Goal: Transaction & Acquisition: Purchase product/service

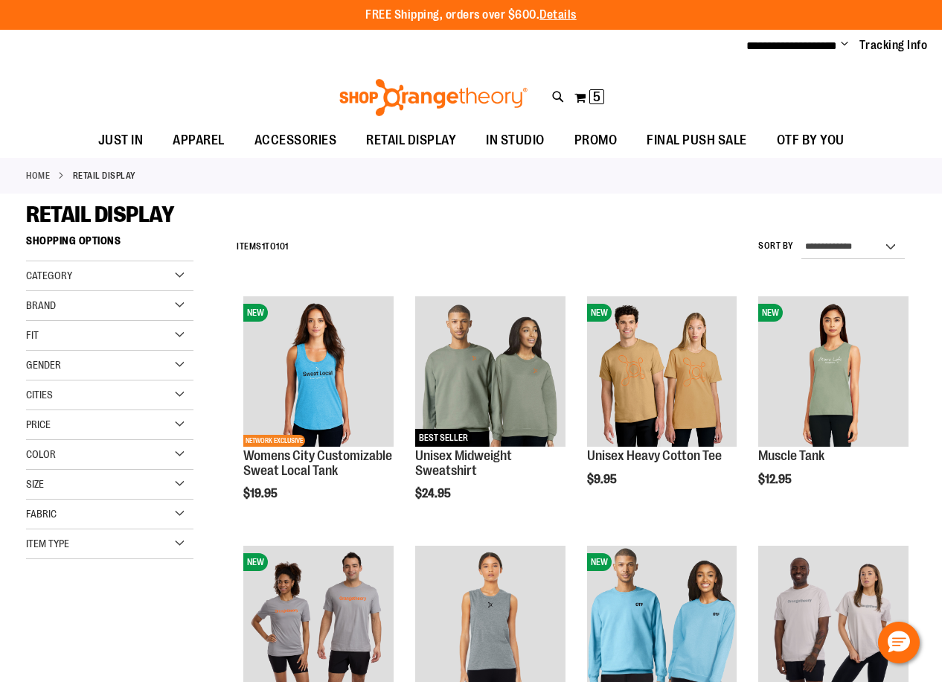
type input "**********"
click at [557, 97] on icon at bounding box center [558, 97] width 13 height 17
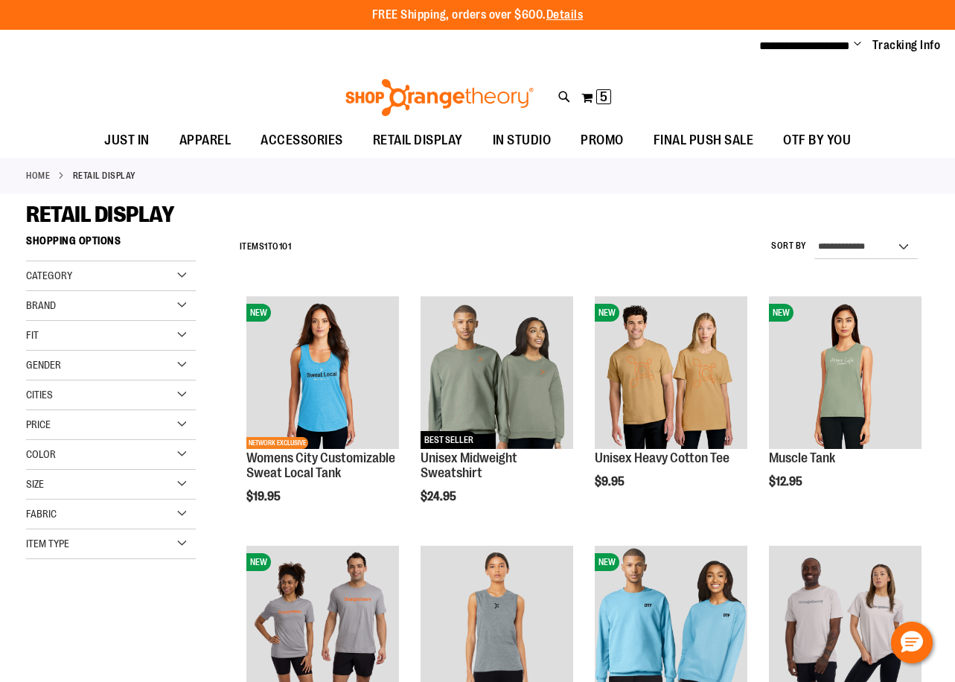
click at [263, 92] on input "Search" at bounding box center [477, 84] width 755 height 49
type input "**********"
click at [258, 77] on input "**********" at bounding box center [477, 84] width 755 height 49
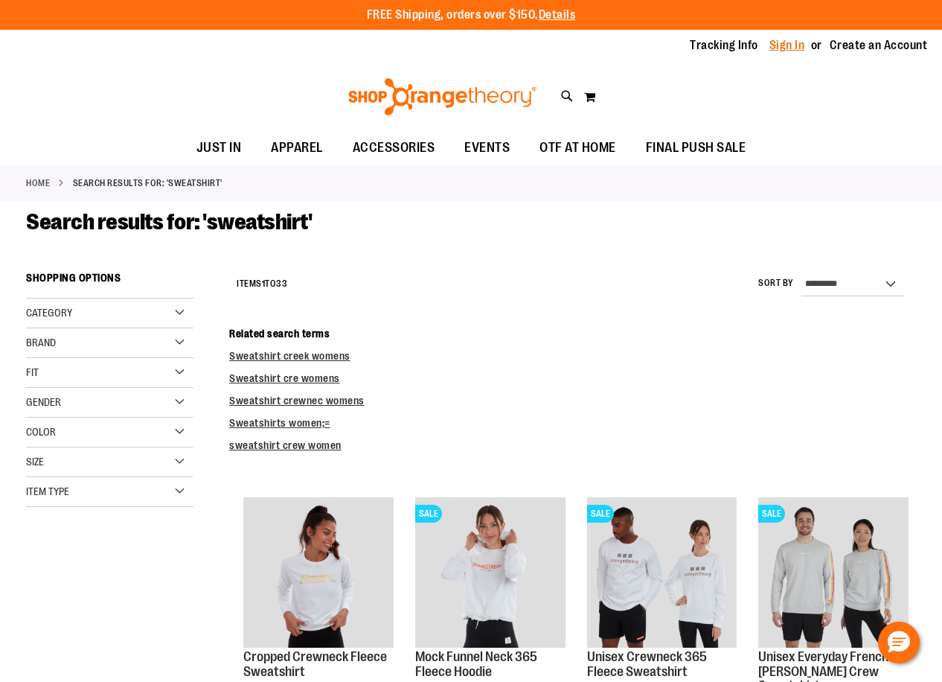
type input "**********"
click at [777, 43] on link "Sign In" at bounding box center [788, 45] width 36 height 16
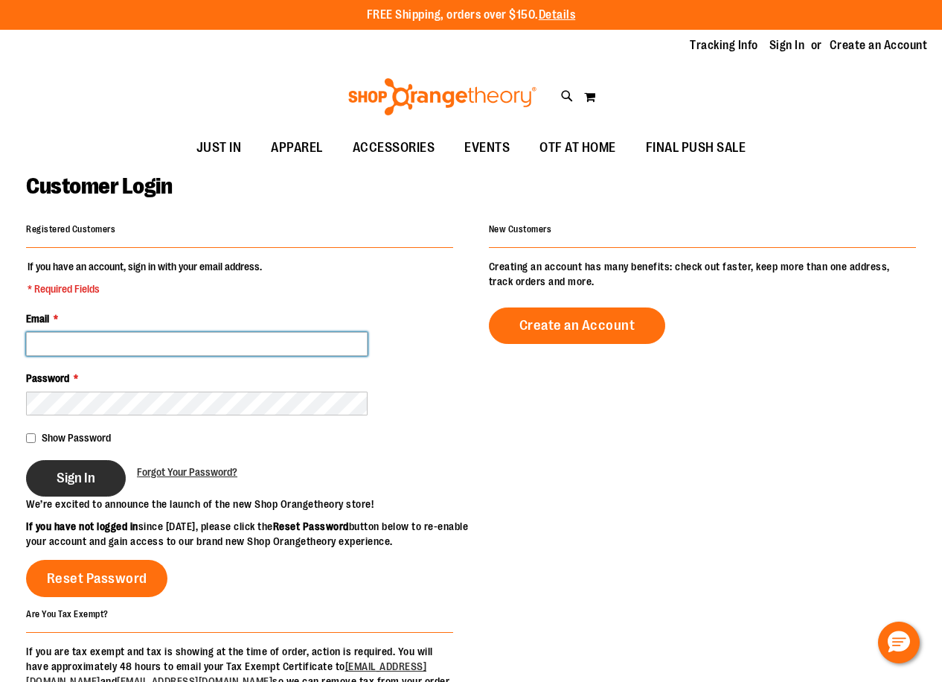
type input "**********"
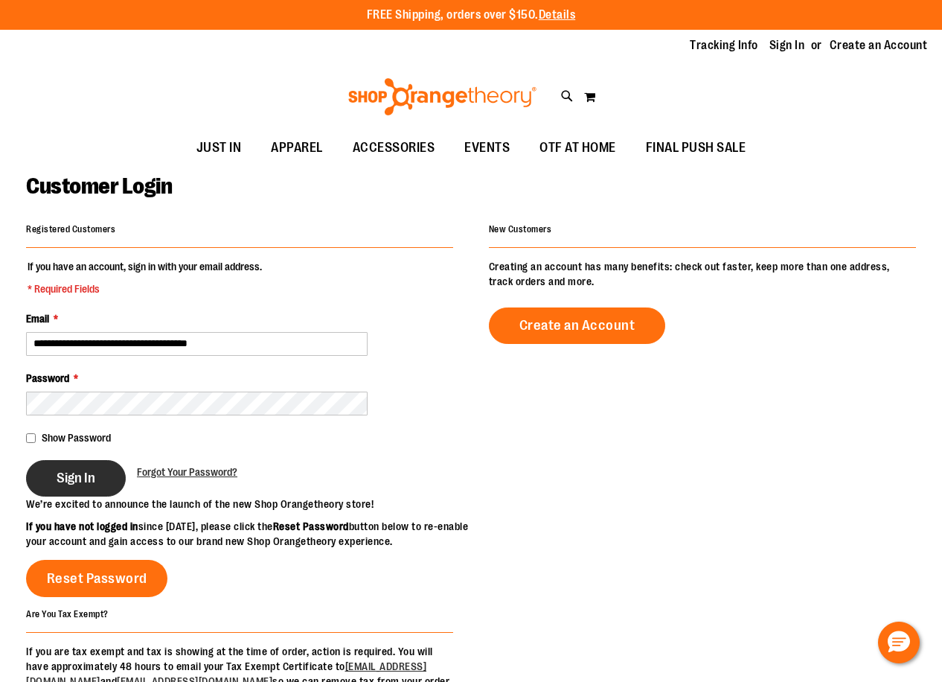
type input "**********"
click at [57, 467] on button "Sign In" at bounding box center [76, 478] width 100 height 36
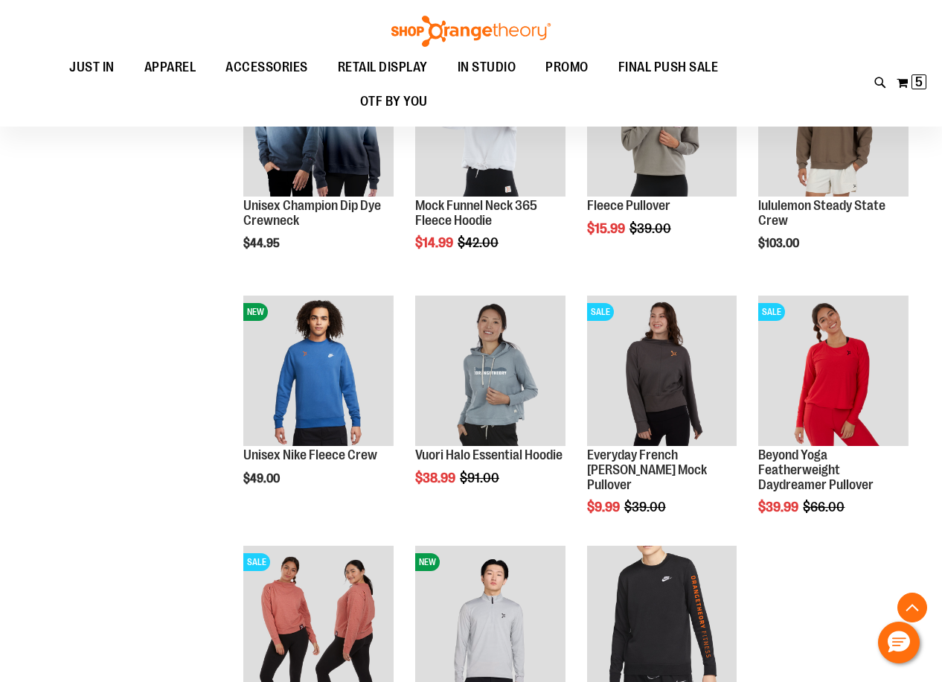
scroll to position [2976, 0]
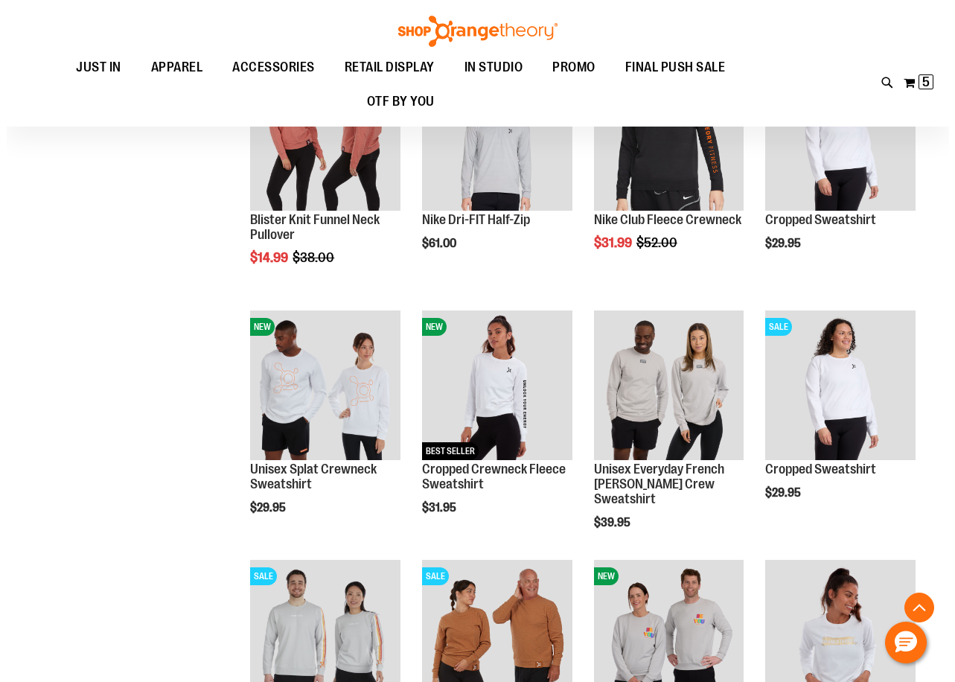
scroll to position [3423, 0]
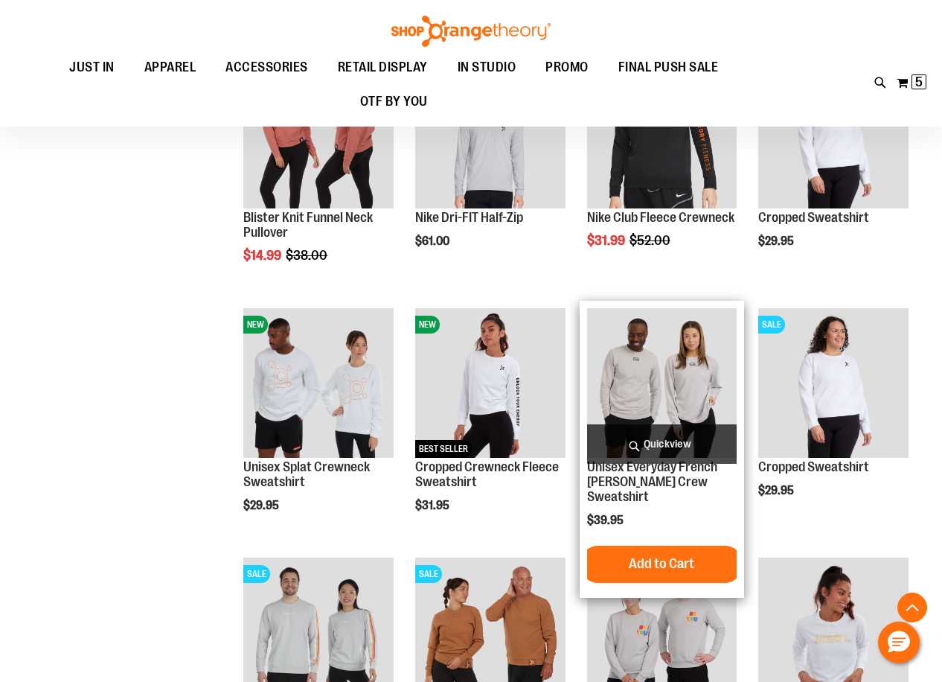
type input "**********"
click at [655, 437] on span "Quickview" at bounding box center [662, 443] width 150 height 39
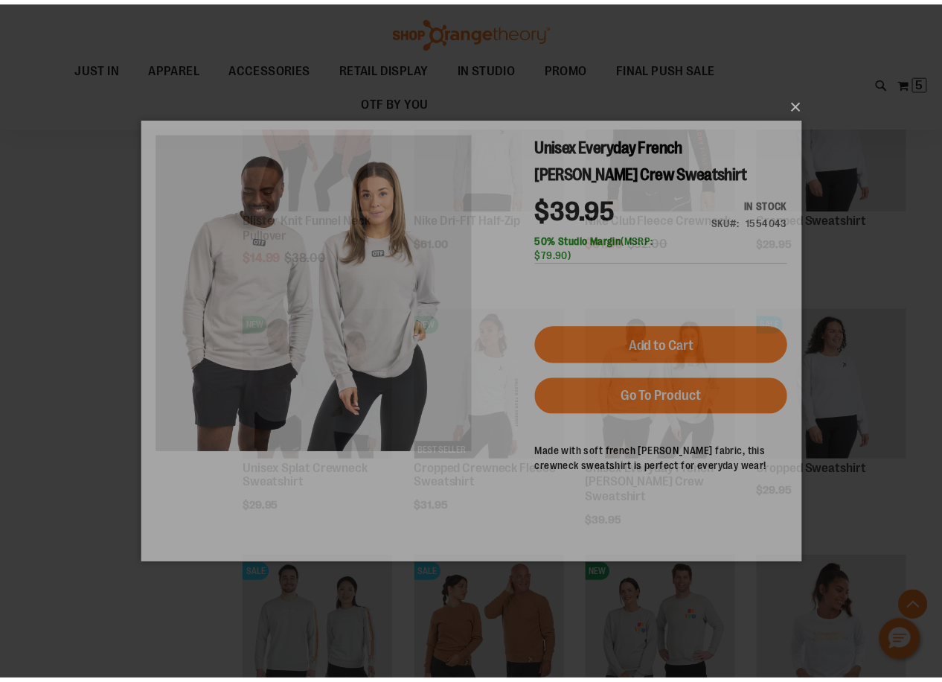
scroll to position [0, 0]
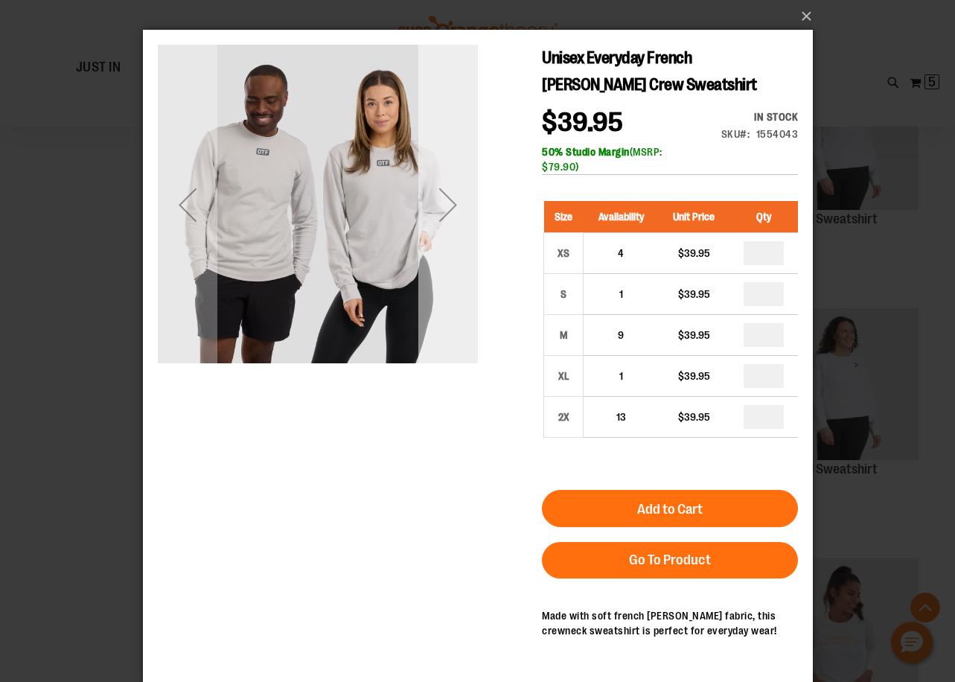
click at [447, 201] on div "Next" at bounding box center [448, 205] width 60 height 60
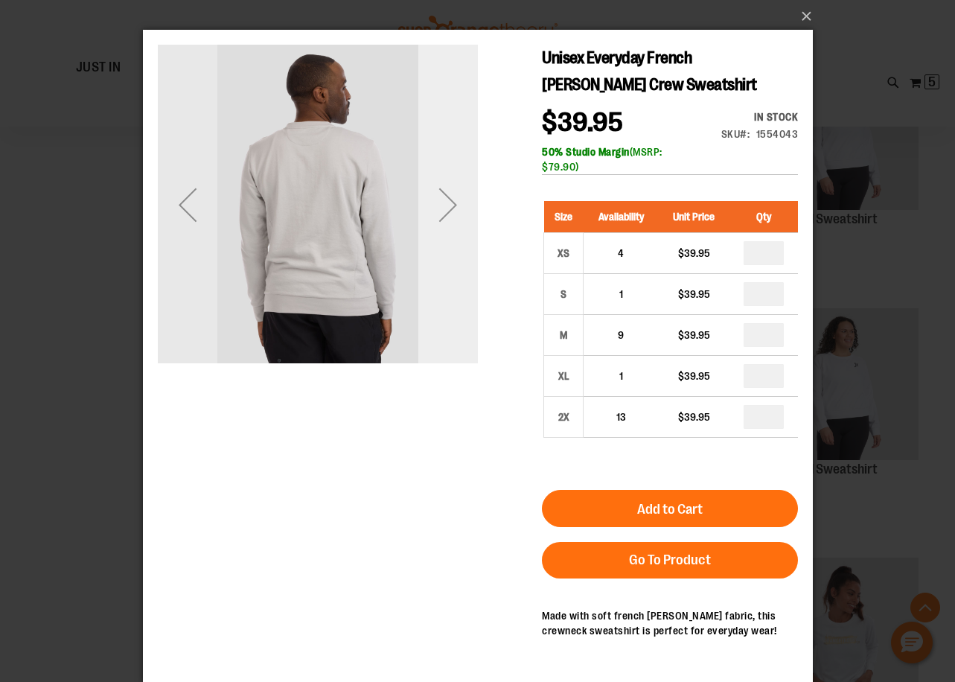
click at [447, 201] on div "Next" at bounding box center [448, 205] width 60 height 60
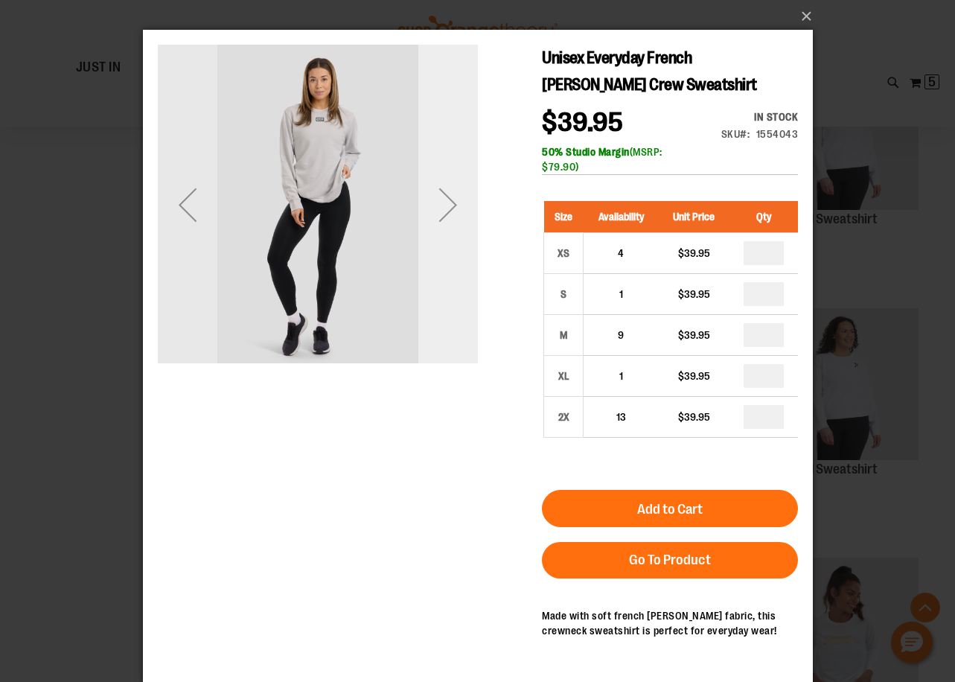
click at [447, 201] on div "Next" at bounding box center [448, 205] width 60 height 60
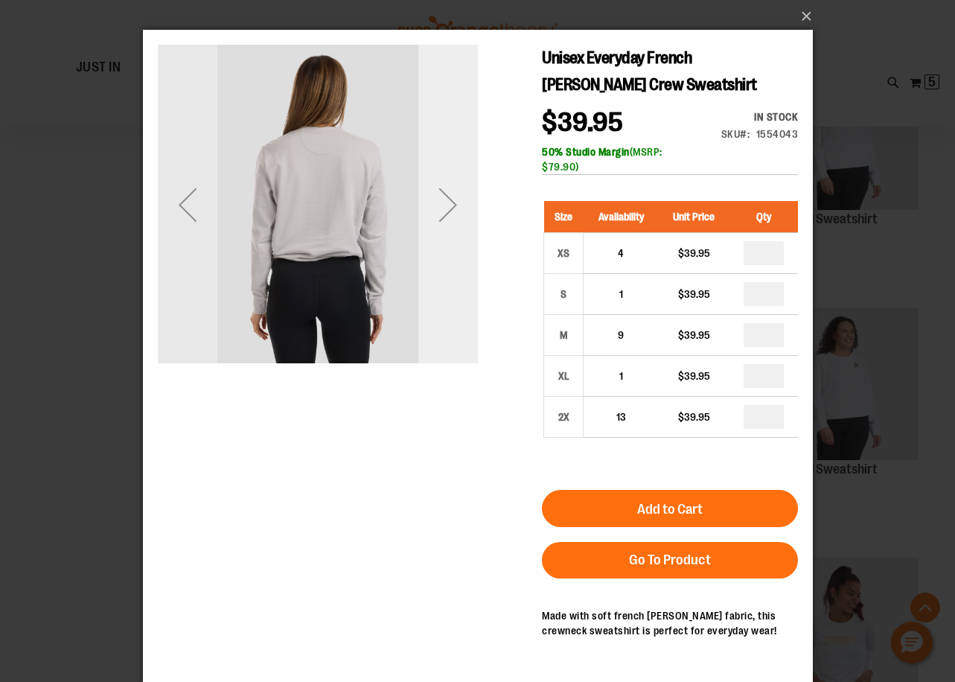
click at [447, 201] on div "Next" at bounding box center [448, 205] width 60 height 60
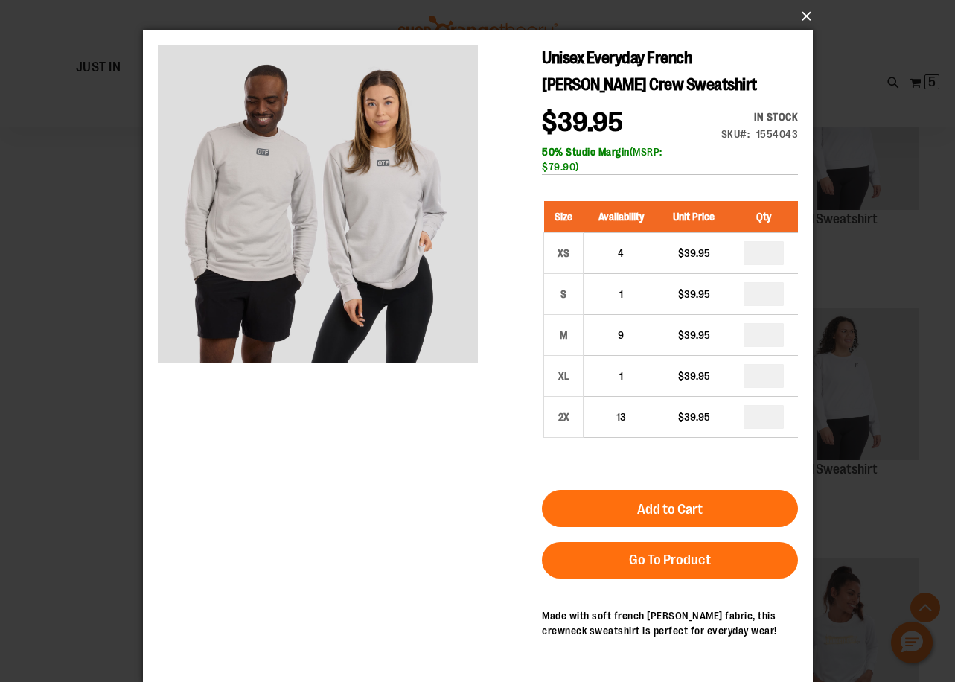
click at [807, 17] on button "×" at bounding box center [482, 16] width 670 height 33
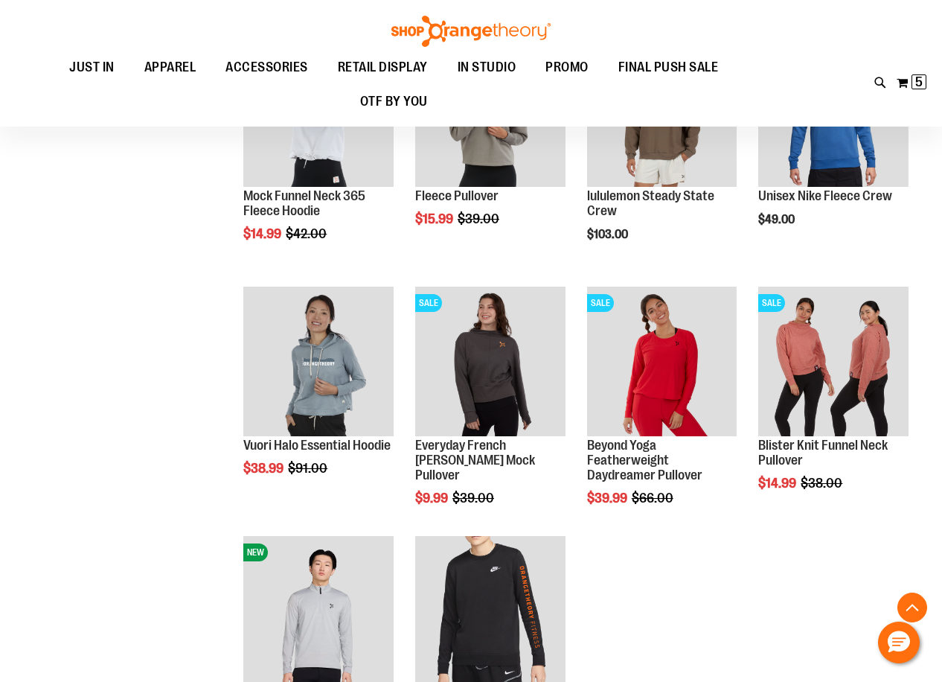
scroll to position [6251, 0]
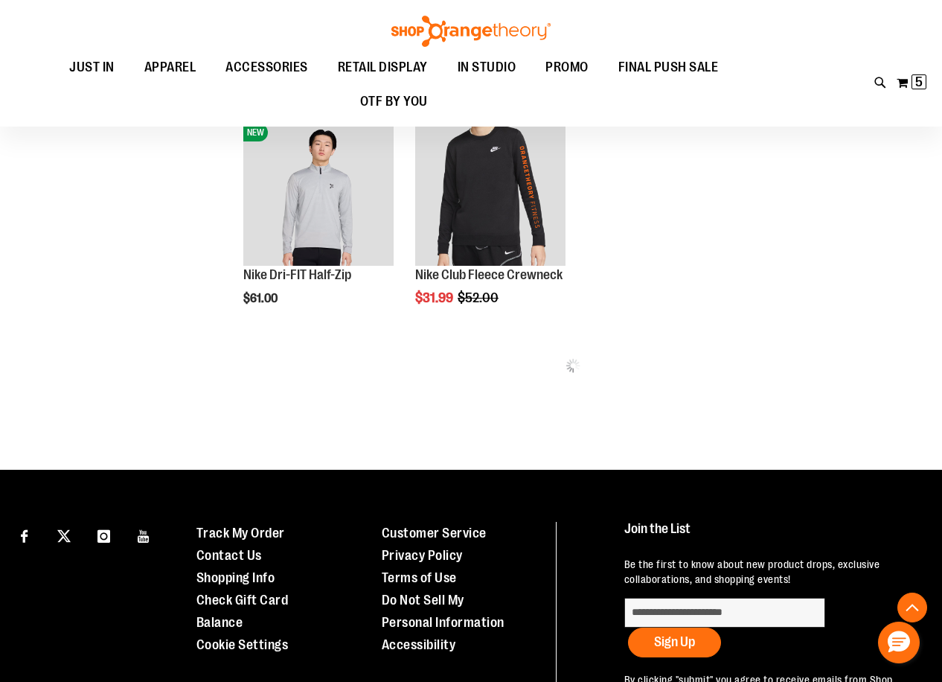
scroll to position [6624, 0]
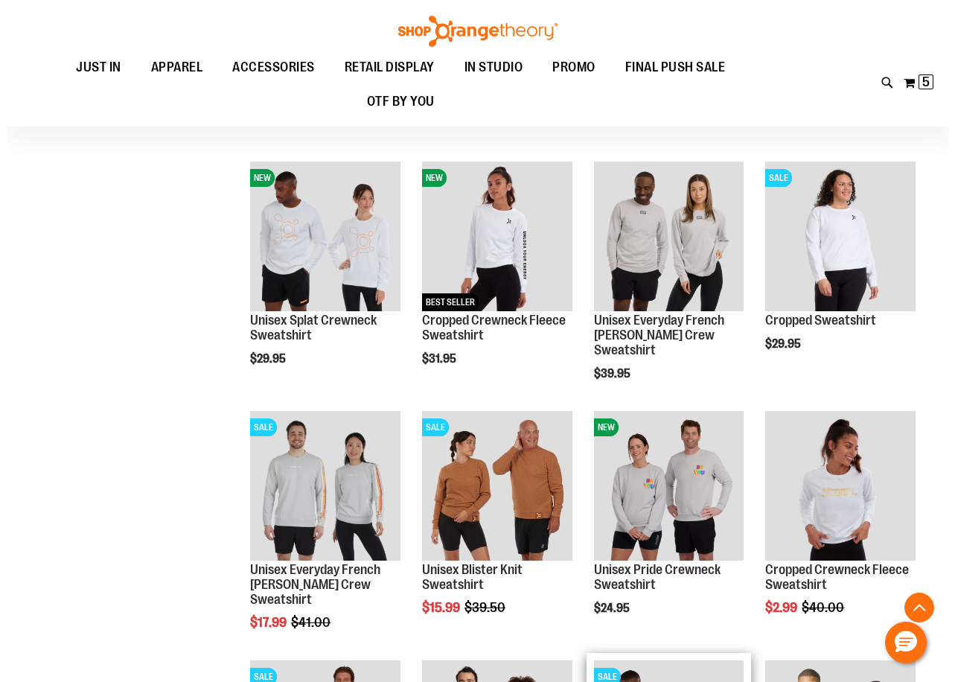
scroll to position [3349, 0]
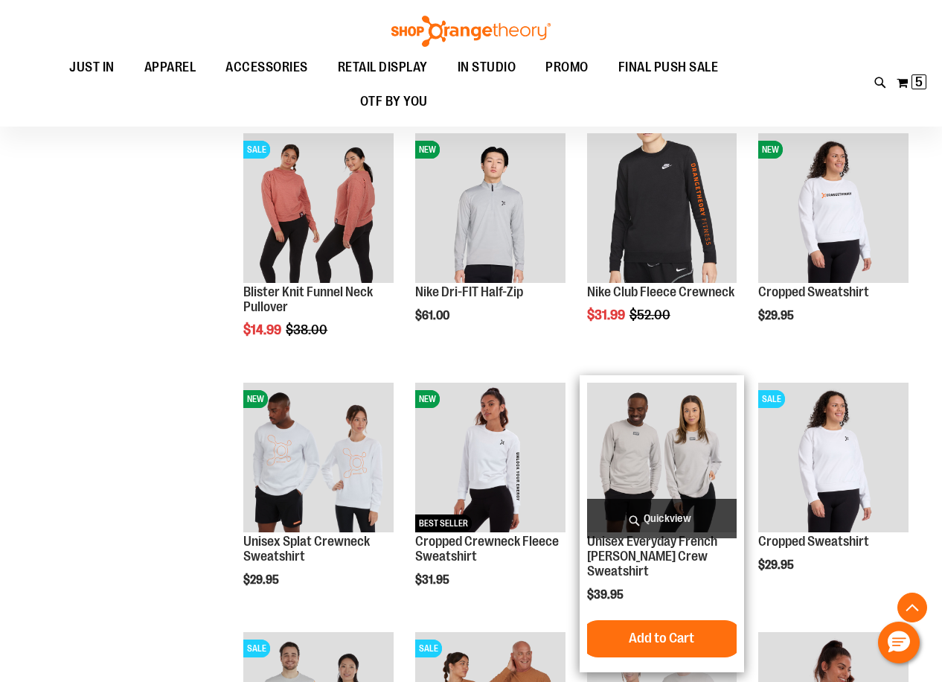
click at [657, 517] on span "Quickview" at bounding box center [662, 518] width 150 height 39
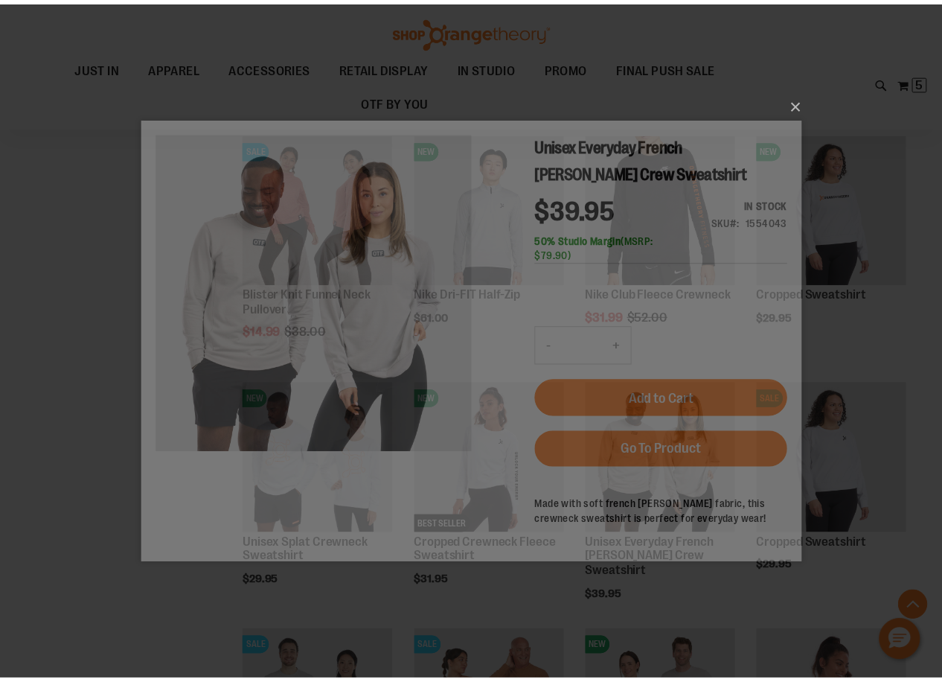
scroll to position [0, 0]
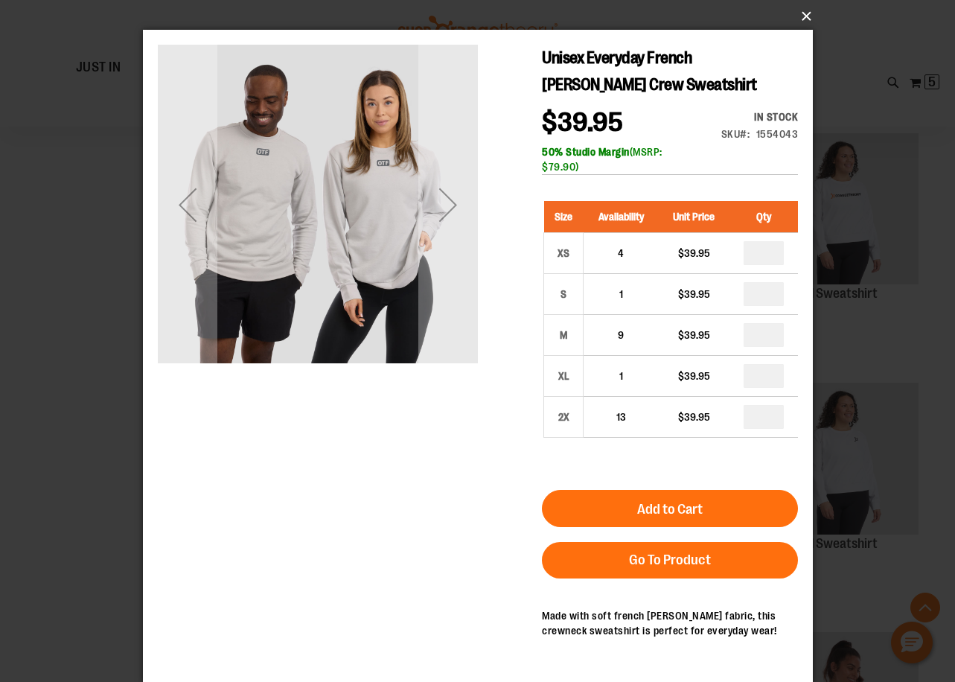
click at [808, 22] on button "×" at bounding box center [482, 16] width 670 height 33
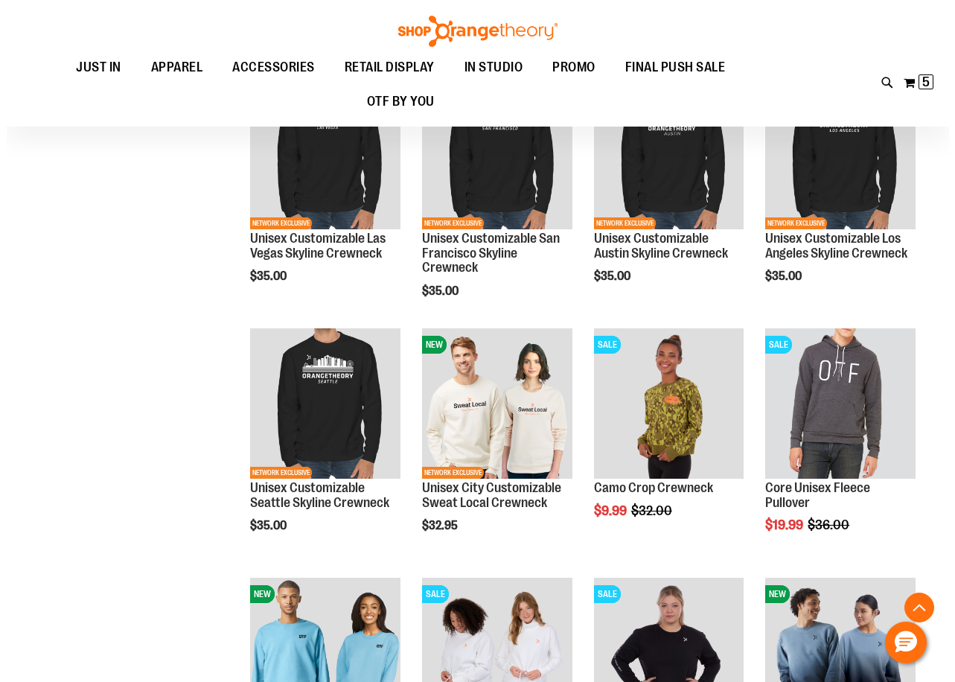
scroll to position [5730, 0]
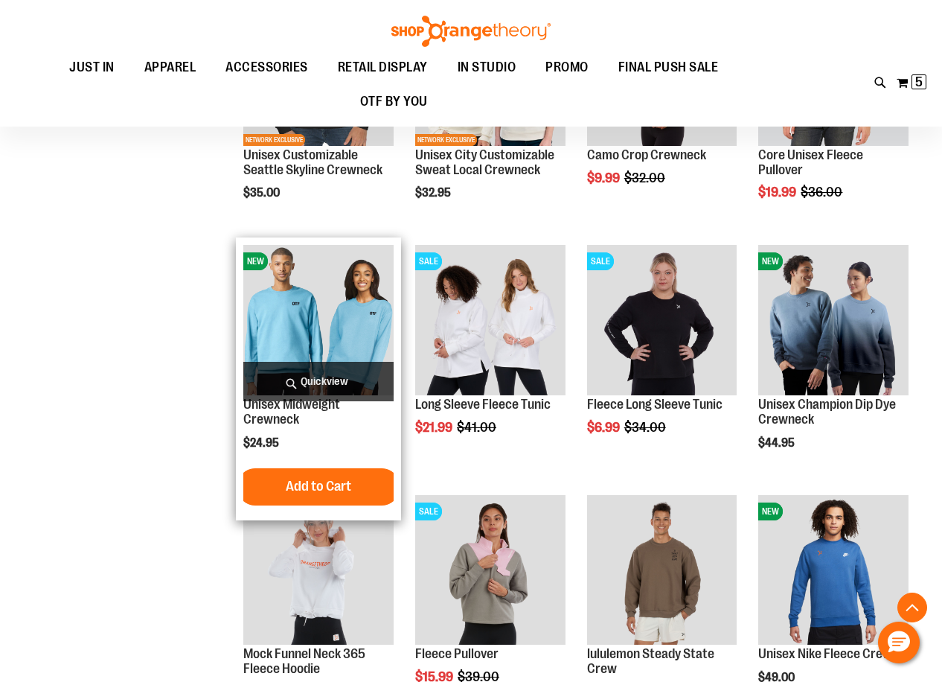
click at [304, 374] on span "Quickview" at bounding box center [318, 381] width 150 height 39
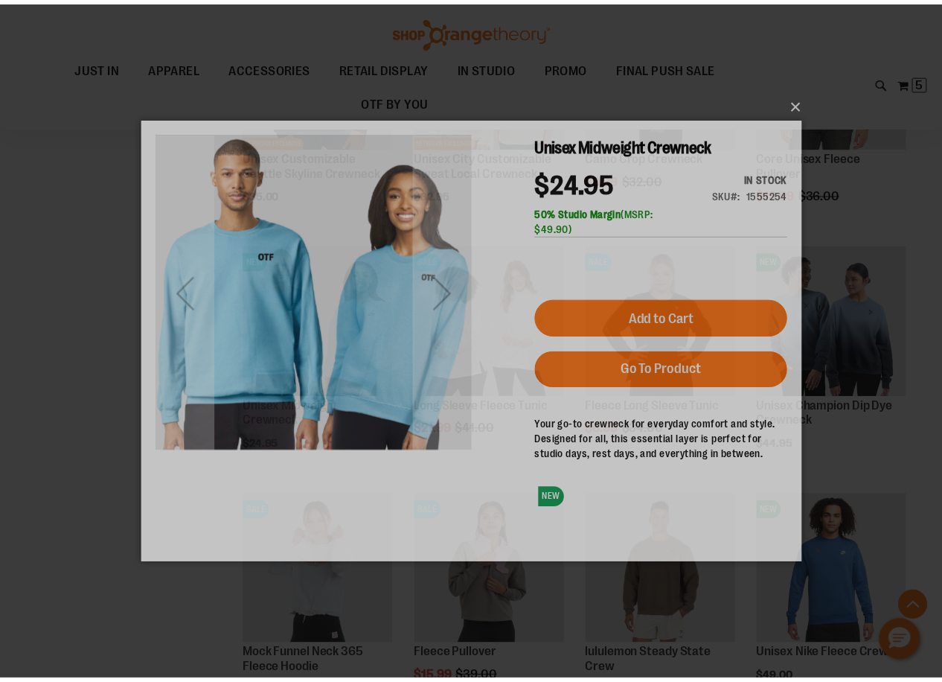
scroll to position [0, 0]
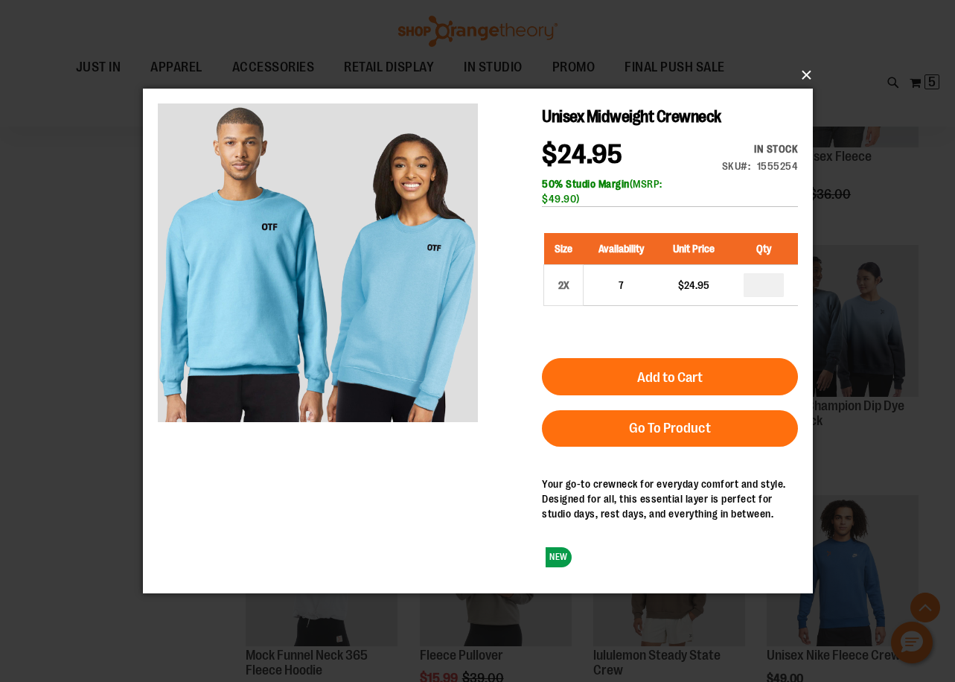
click at [802, 73] on button "×" at bounding box center [482, 75] width 670 height 33
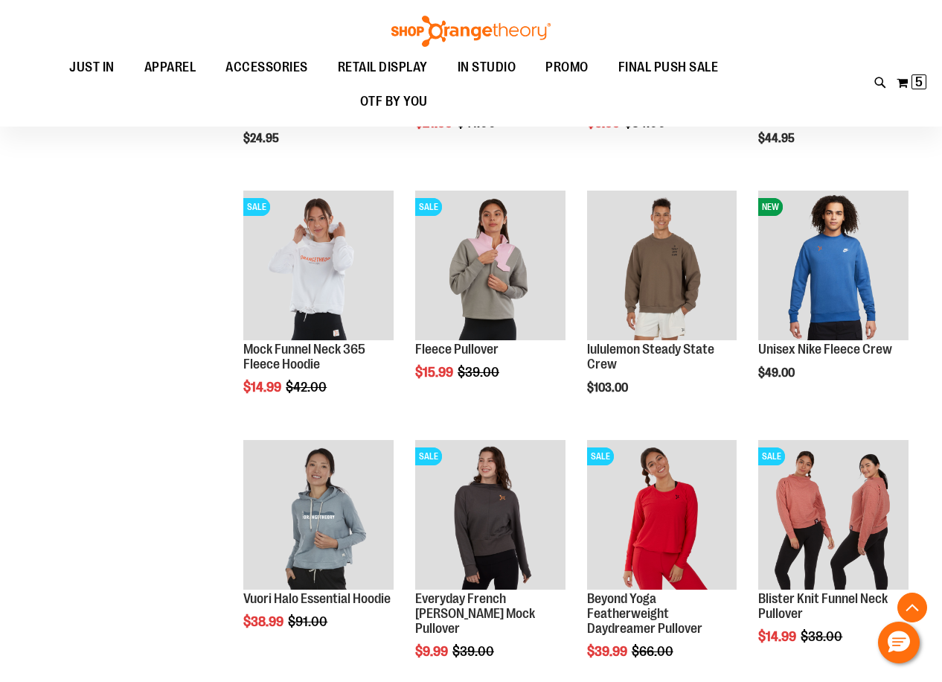
scroll to position [6103, 0]
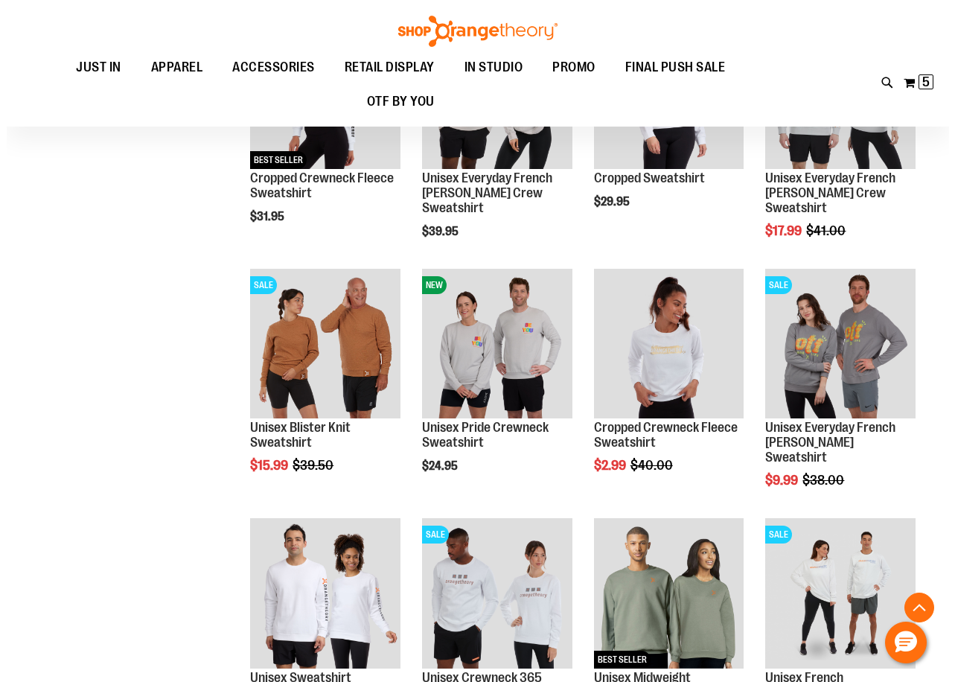
scroll to position [6996, 0]
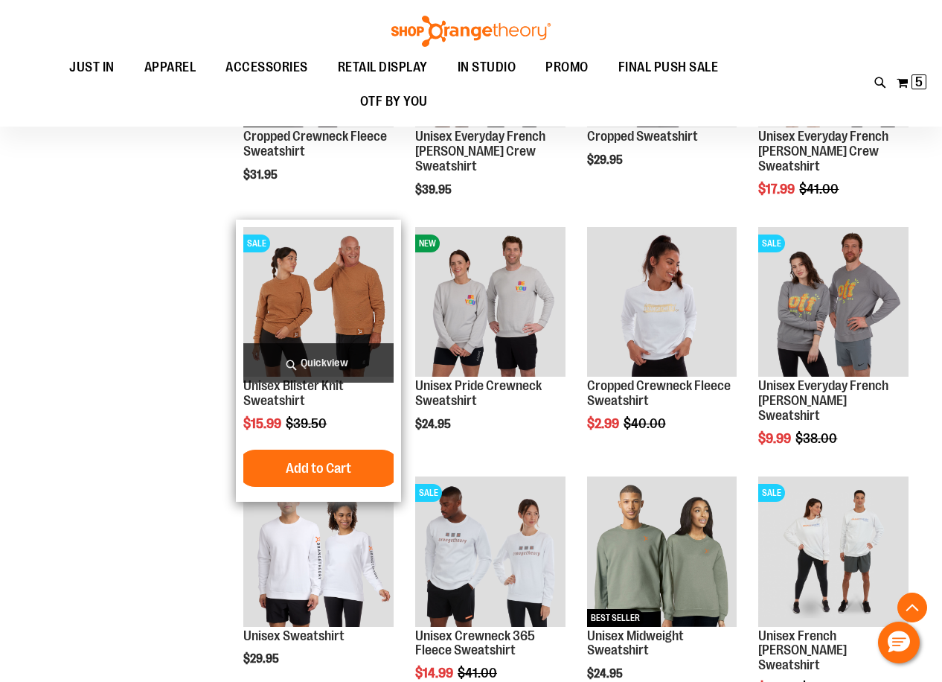
click at [314, 357] on span "Quickview" at bounding box center [318, 362] width 150 height 39
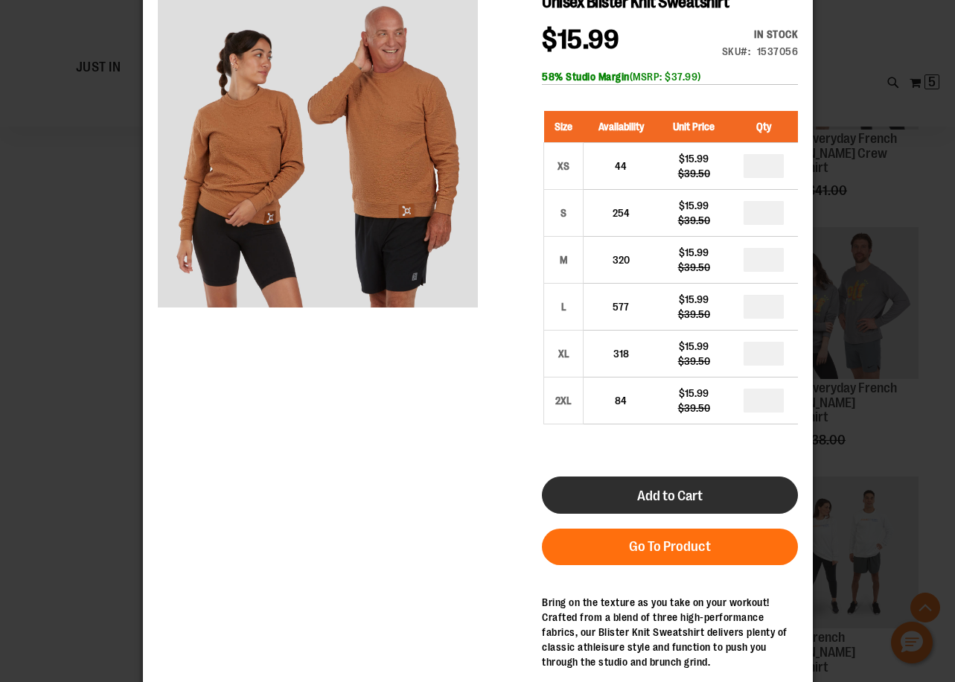
scroll to position [115, 0]
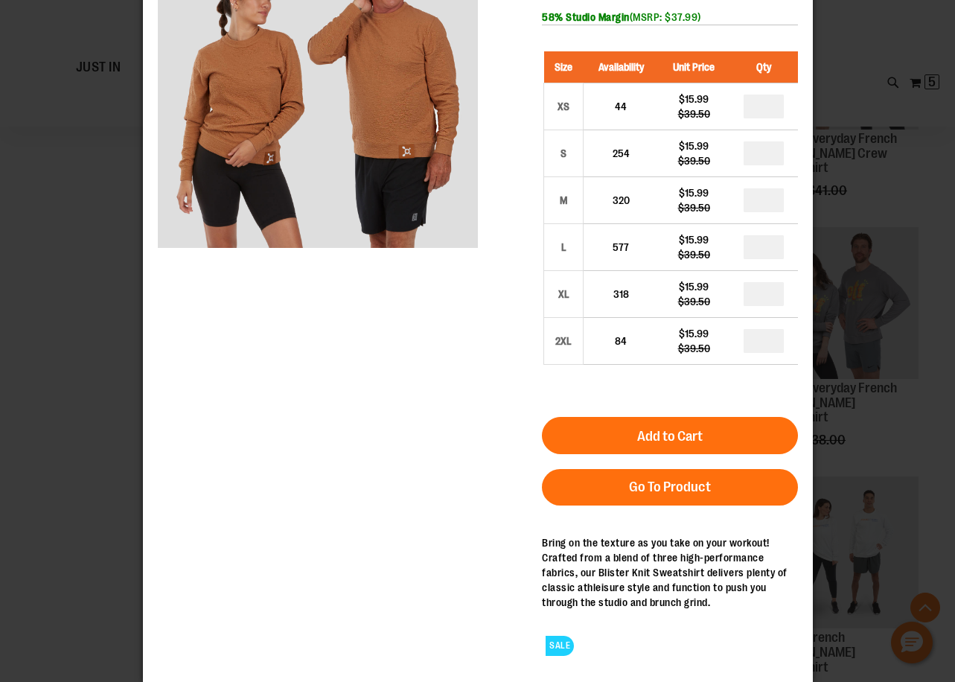
click at [626, 567] on div "Bring on the texture as you take on your workout! Crafted from a blend of three…" at bounding box center [669, 572] width 256 height 74
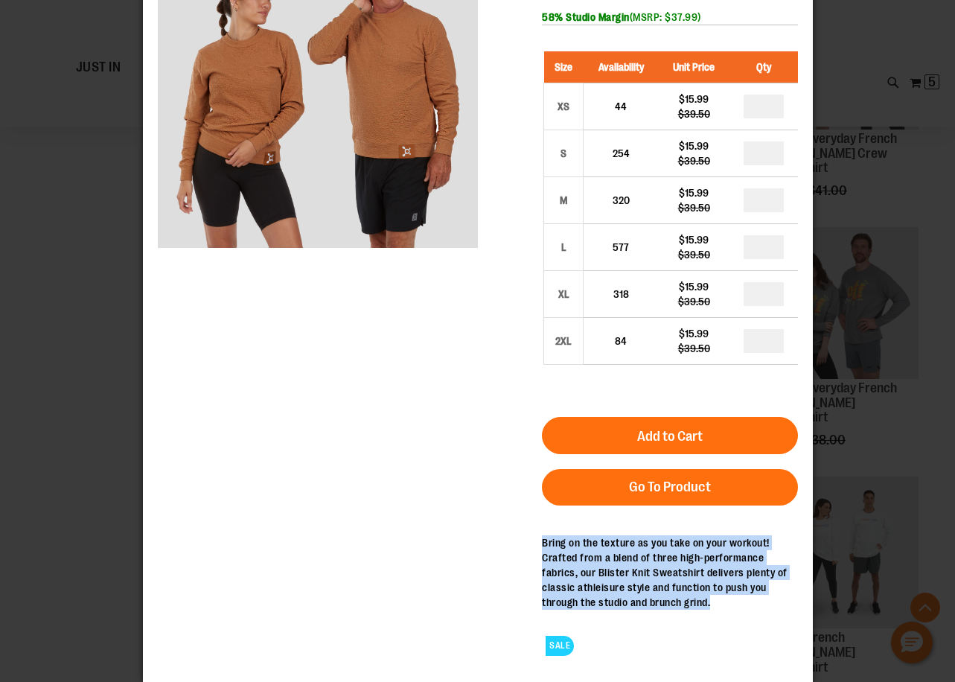
click at [626, 567] on div "Bring on the texture as you take on your workout! Crafted from a blend of three…" at bounding box center [669, 572] width 256 height 74
click at [607, 568] on div "Bring on the texture as you take on your workout! Crafted from a blend of three…" at bounding box center [669, 572] width 256 height 74
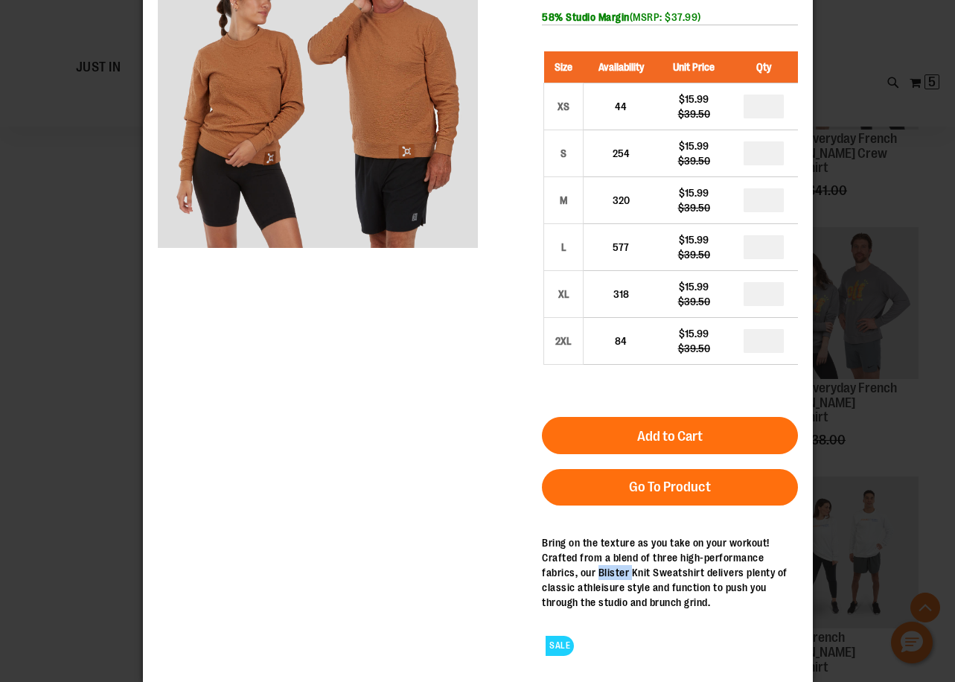
click at [607, 568] on div "Bring on the texture as you take on your workout! Crafted from a blend of three…" at bounding box center [669, 572] width 256 height 74
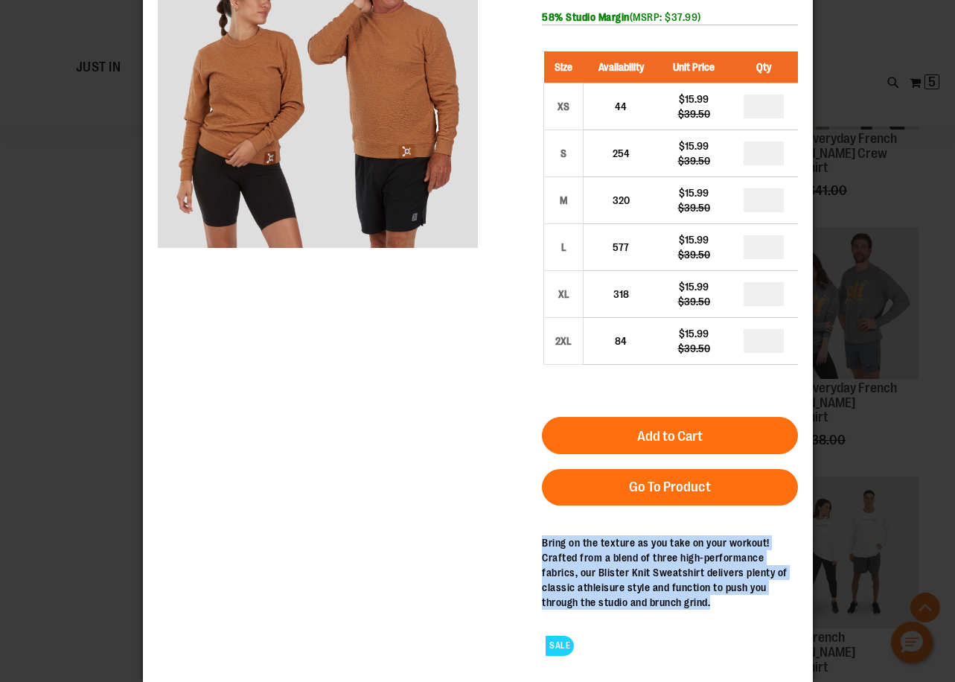
click at [607, 568] on div "Bring on the texture as you take on your workout! Crafted from a blend of three…" at bounding box center [669, 572] width 256 height 74
click at [597, 579] on div "Bring on the texture as you take on your workout! Crafted from a blend of three…" at bounding box center [669, 572] width 256 height 74
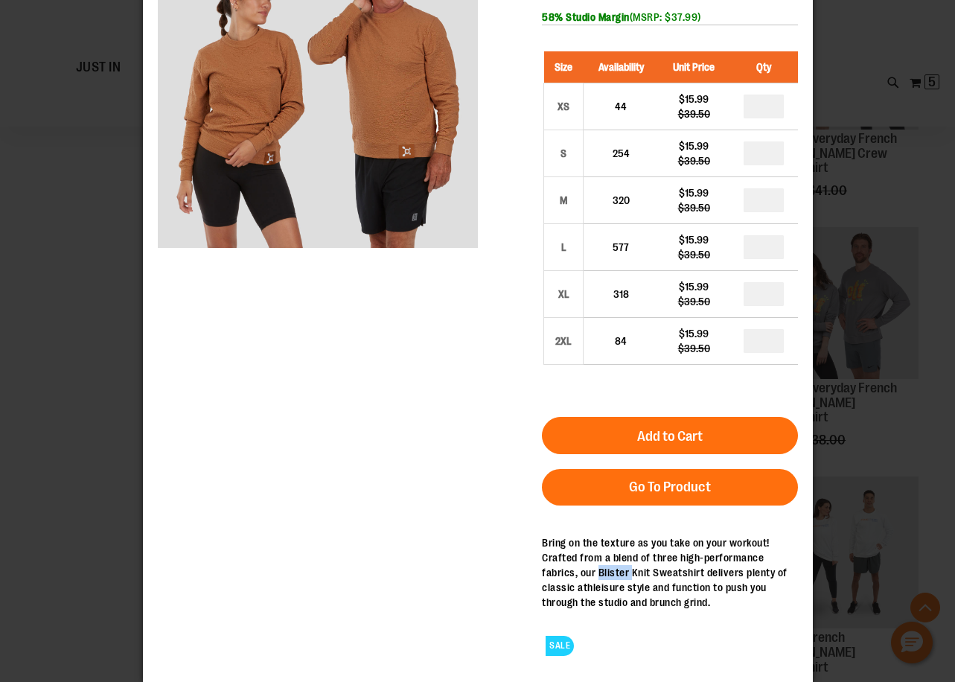
click at [597, 579] on div "Bring on the texture as you take on your workout! Crafted from a blend of three…" at bounding box center [669, 572] width 256 height 74
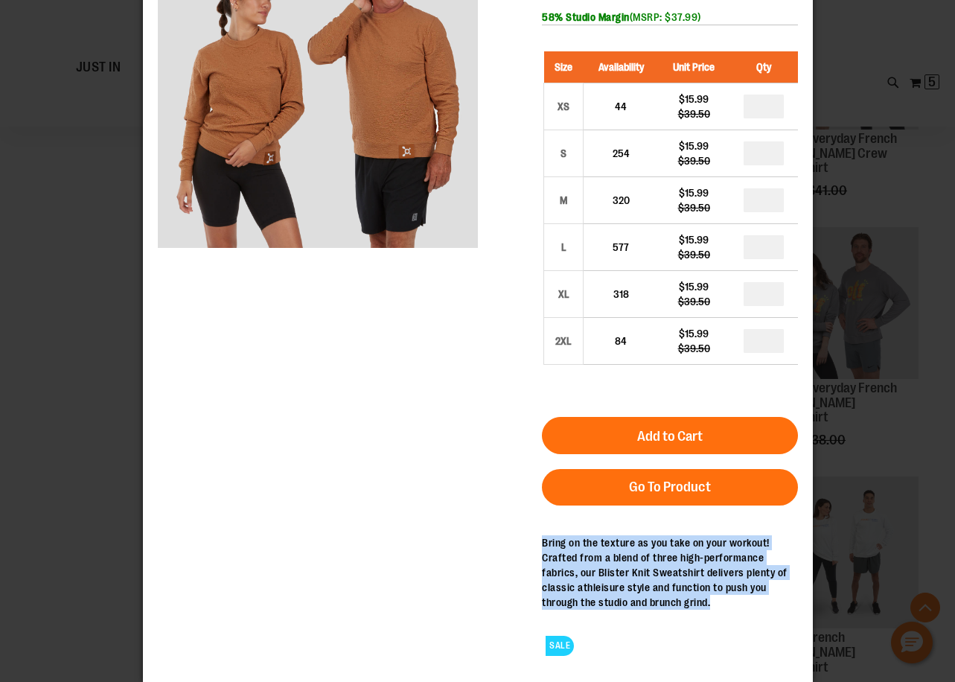
click at [597, 579] on div "Bring on the texture as you take on your workout! Crafted from a blend of three…" at bounding box center [669, 572] width 256 height 74
drag, startPoint x: 566, startPoint y: 578, endPoint x: 546, endPoint y: 575, distance: 19.7
click at [566, 578] on div "Bring on the texture as you take on your workout! Crafted from a blend of three…" at bounding box center [669, 572] width 256 height 74
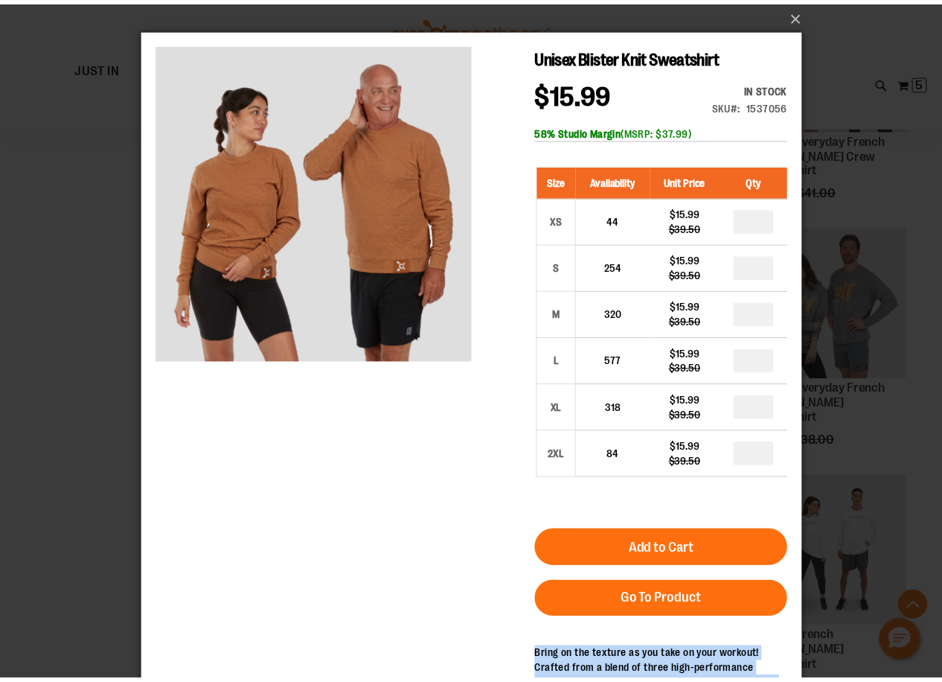
scroll to position [0, 0]
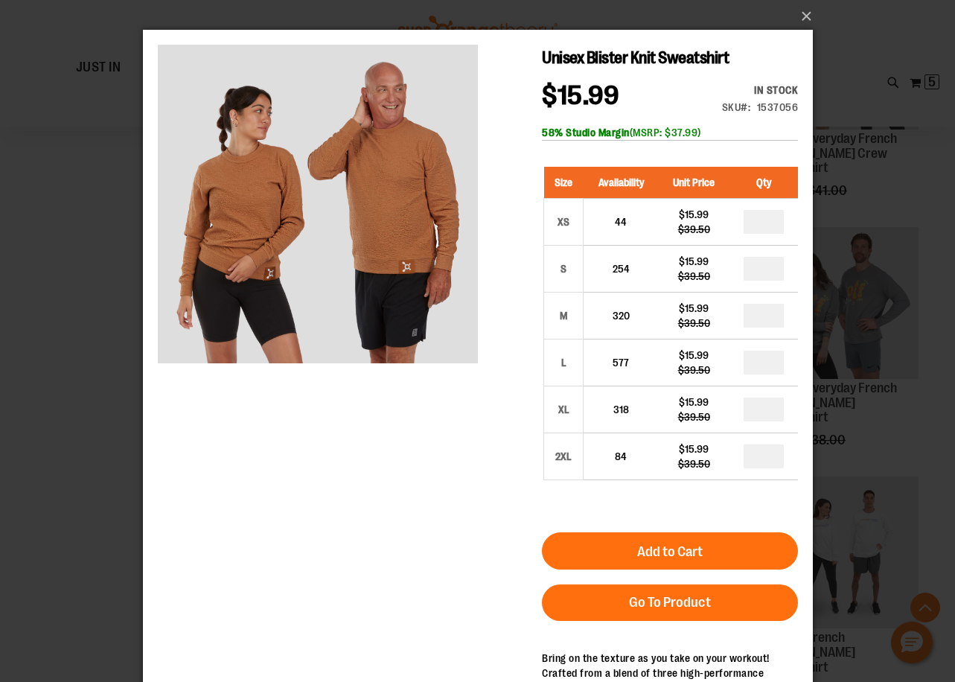
click at [396, 551] on div "Unisex Blister Knit Sweatshirt $15.99 Regular Price $39.50 In stock Only %1 lef…" at bounding box center [477, 414] width 640 height 738
click at [803, 16] on button "×" at bounding box center [482, 16] width 670 height 33
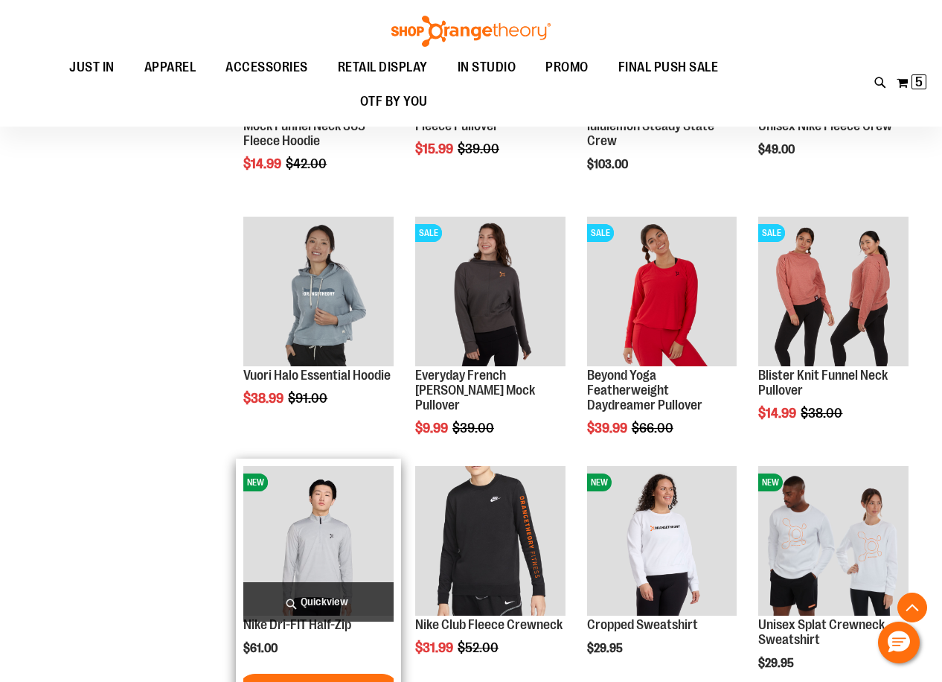
scroll to position [6251, 0]
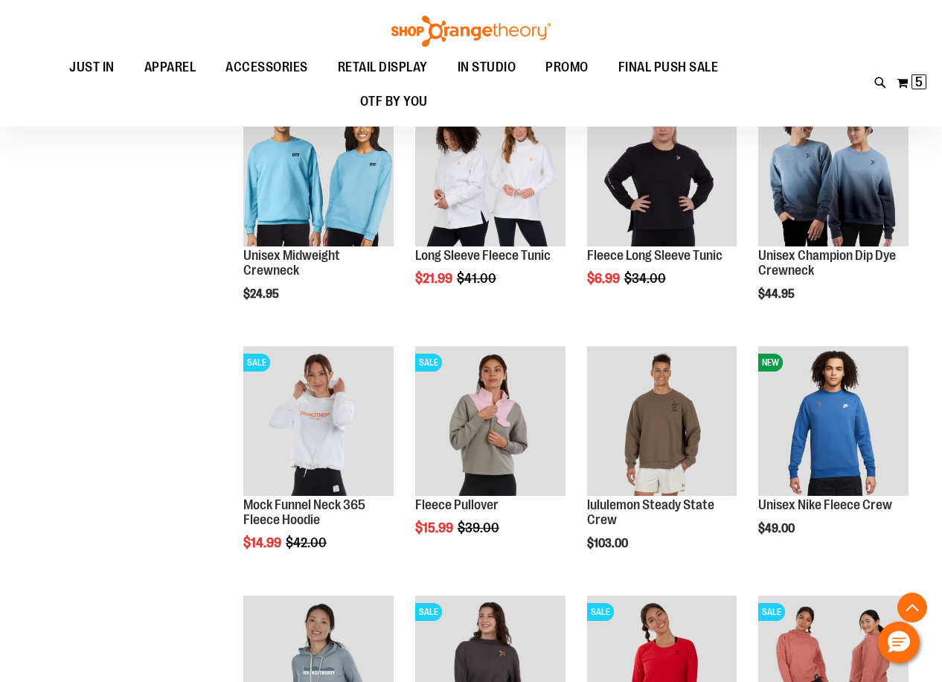
scroll to position [5805, 0]
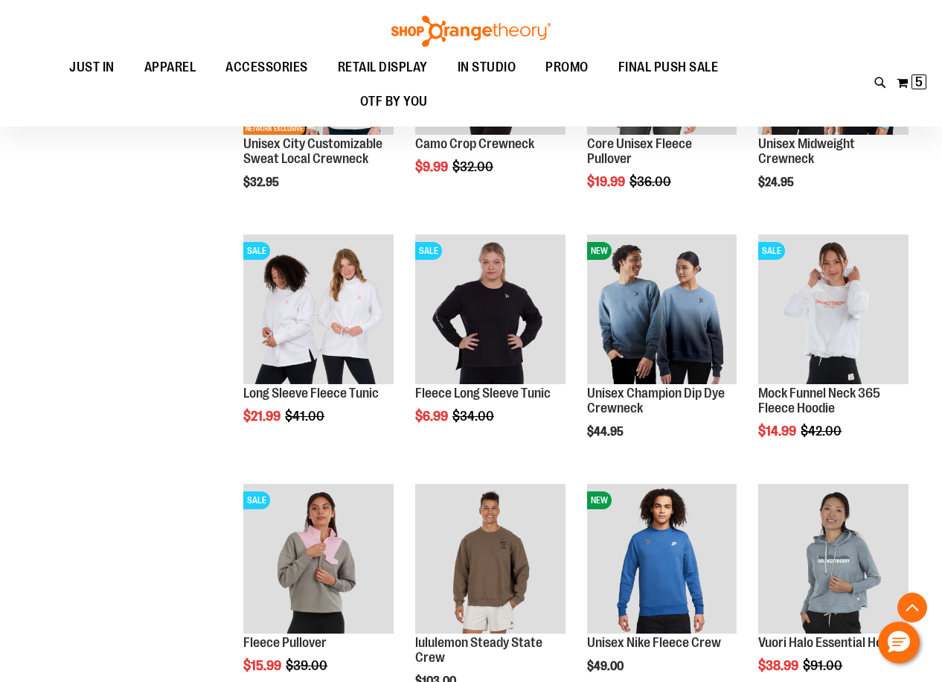
scroll to position [9080, 0]
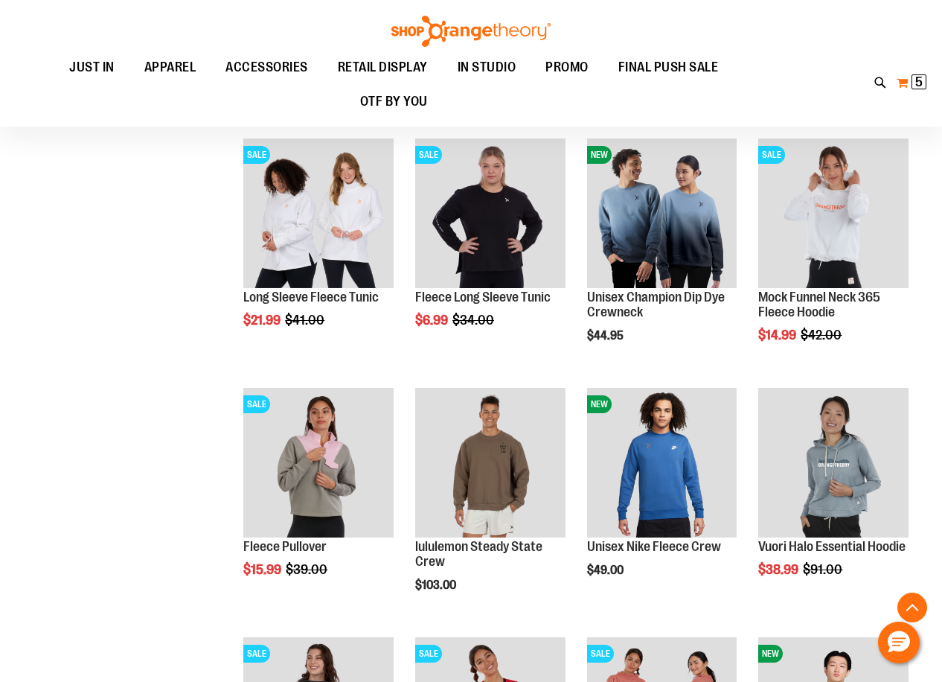
click at [906, 83] on button "My Cart 5 5 items" at bounding box center [911, 83] width 31 height 24
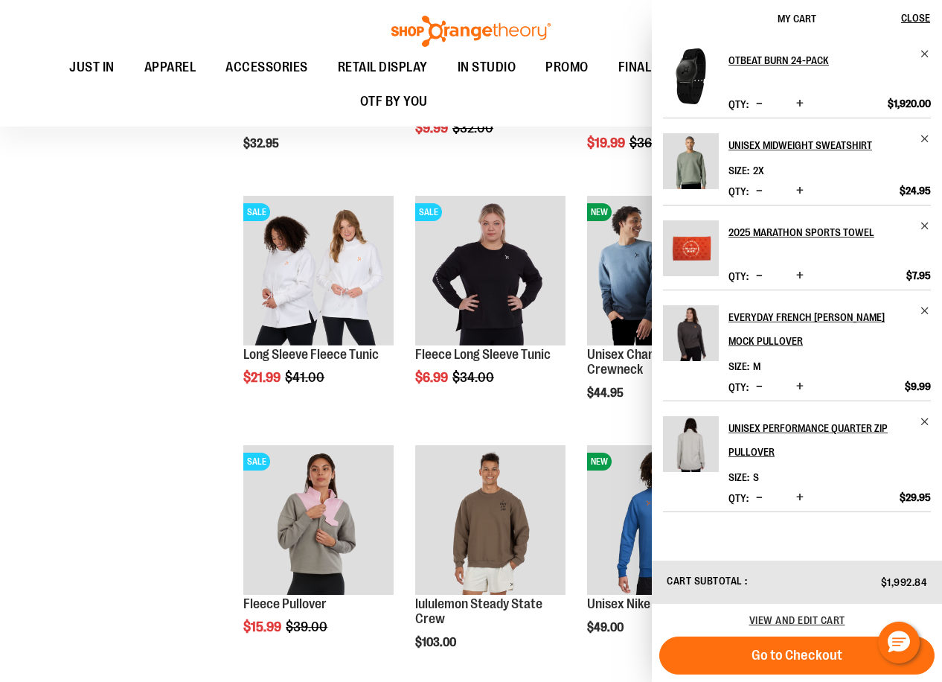
scroll to position [9005, 0]
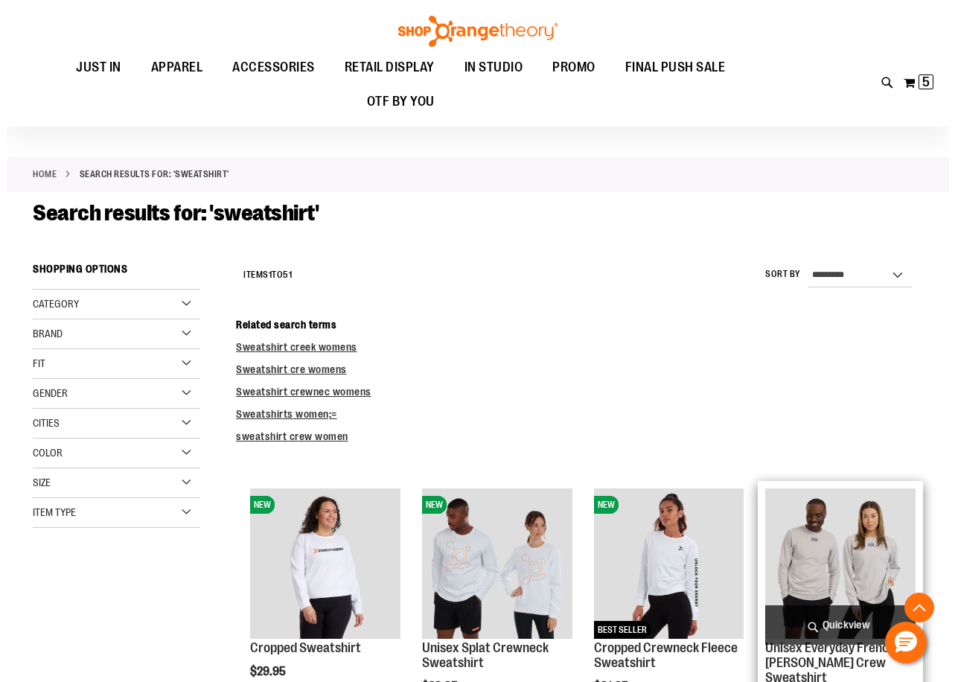
scroll to position [297, 0]
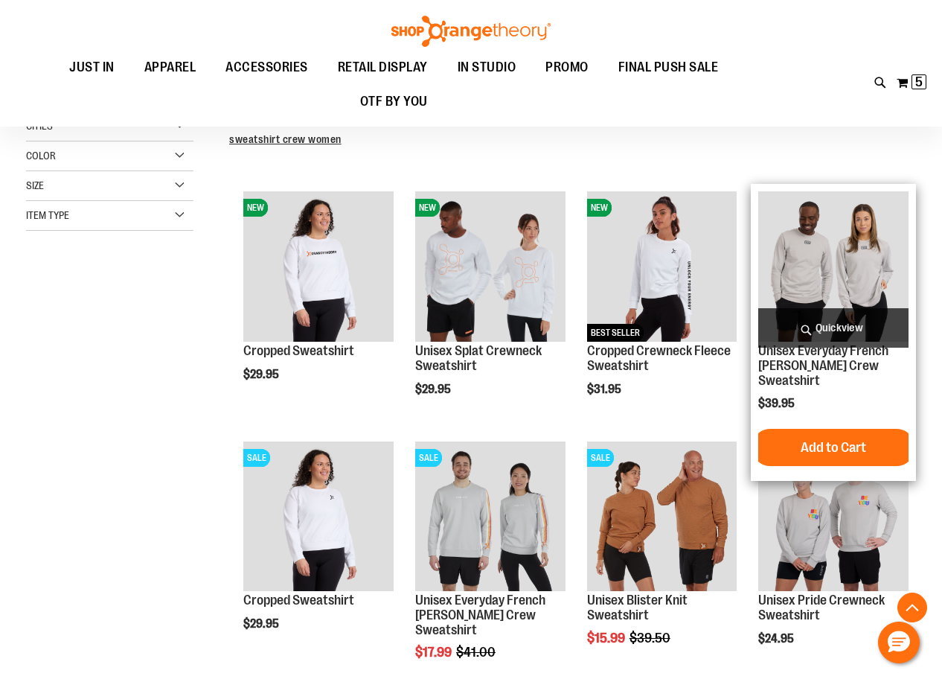
click at [824, 326] on span "Quickview" at bounding box center [833, 327] width 150 height 39
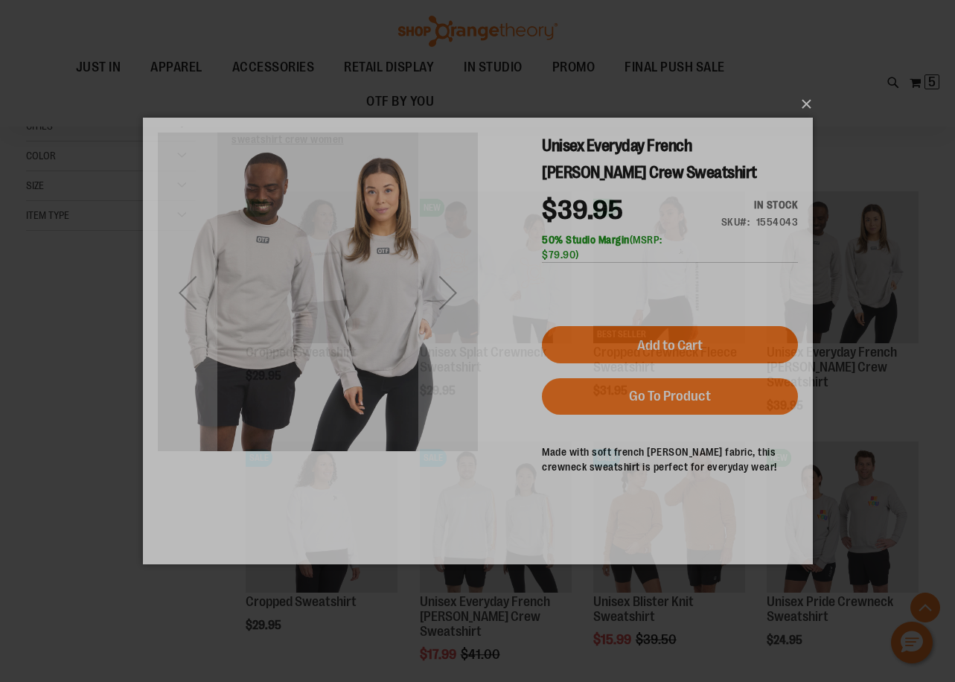
scroll to position [0, 0]
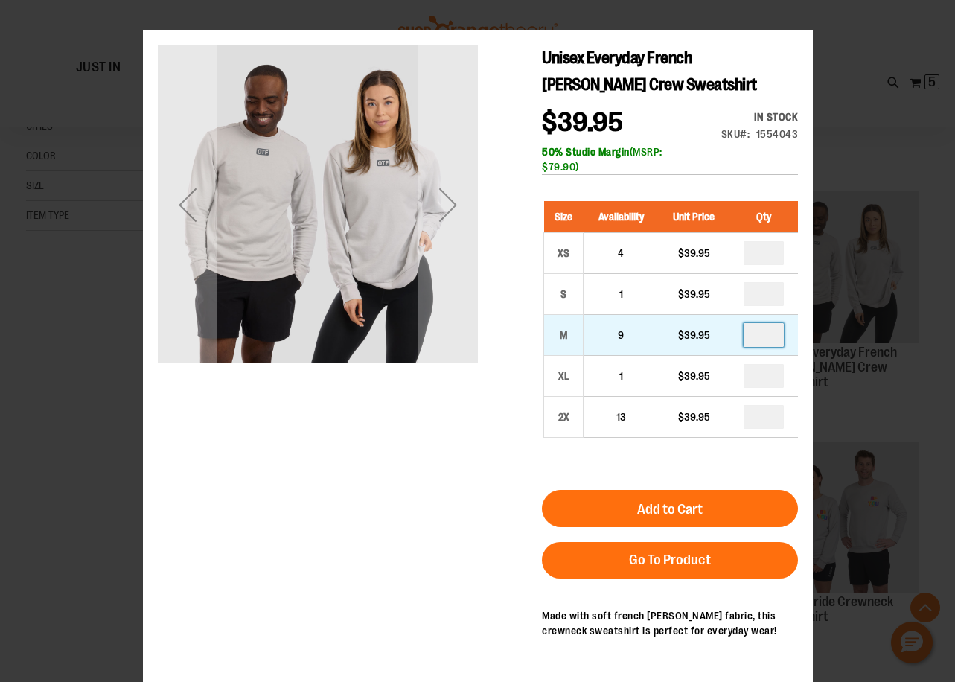
click at [759, 336] on input "number" at bounding box center [763, 335] width 40 height 24
type input "*"
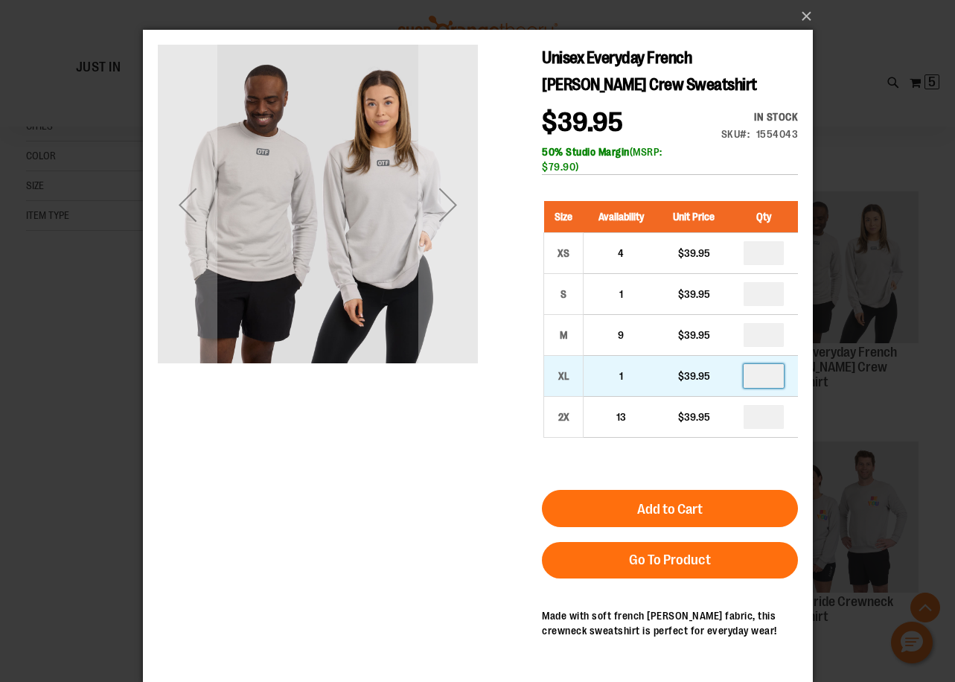
click at [766, 381] on input "number" at bounding box center [763, 376] width 40 height 24
type input "*"
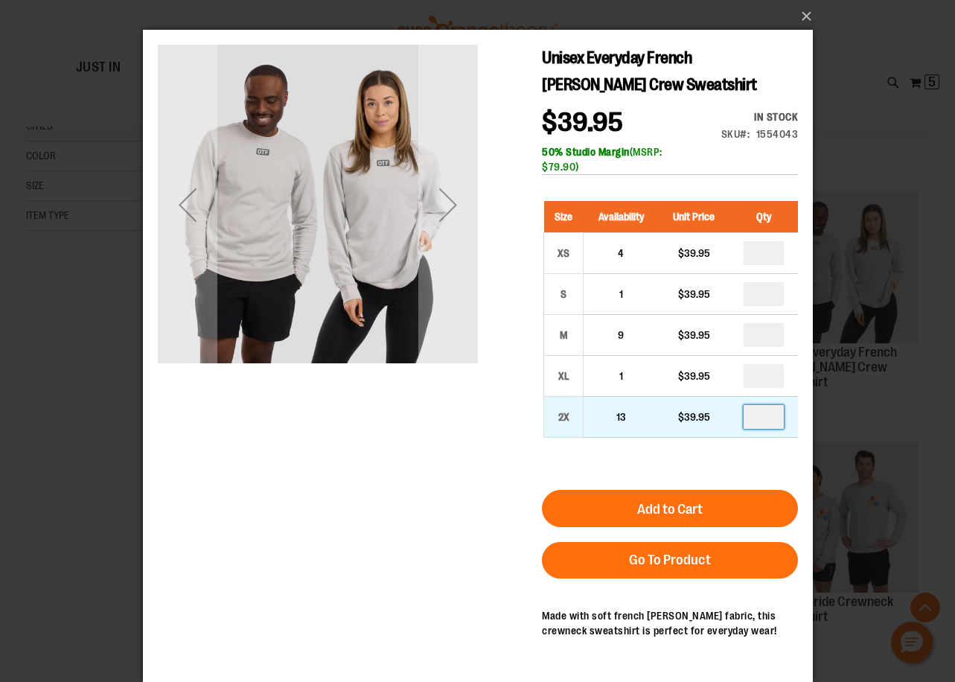
click at [770, 418] on input "number" at bounding box center [763, 417] width 40 height 24
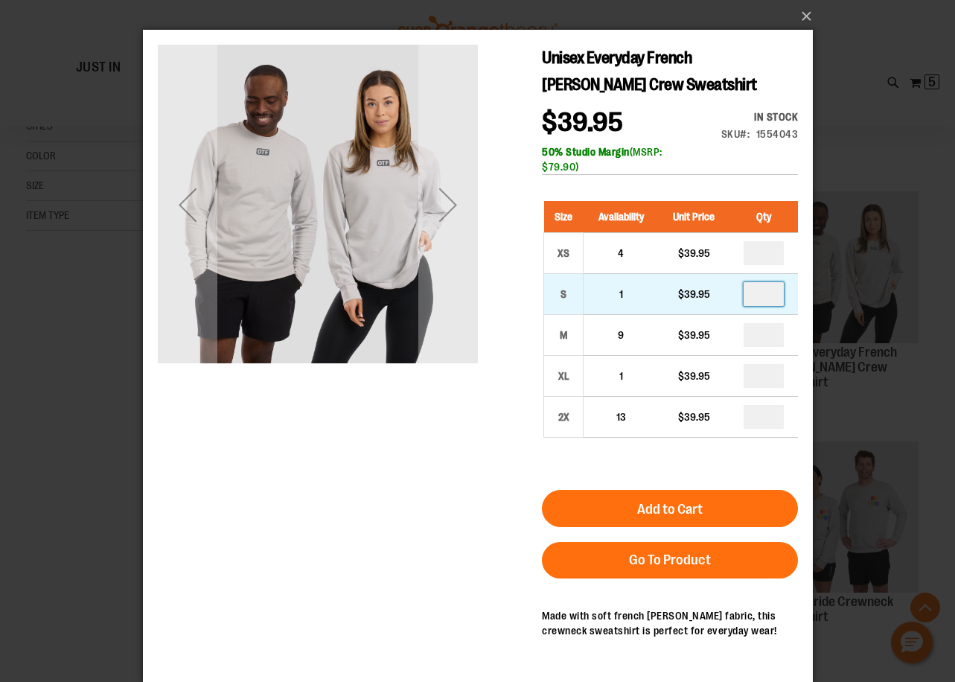
type input "*"
click at [767, 293] on input "number" at bounding box center [763, 294] width 40 height 24
type input "*"
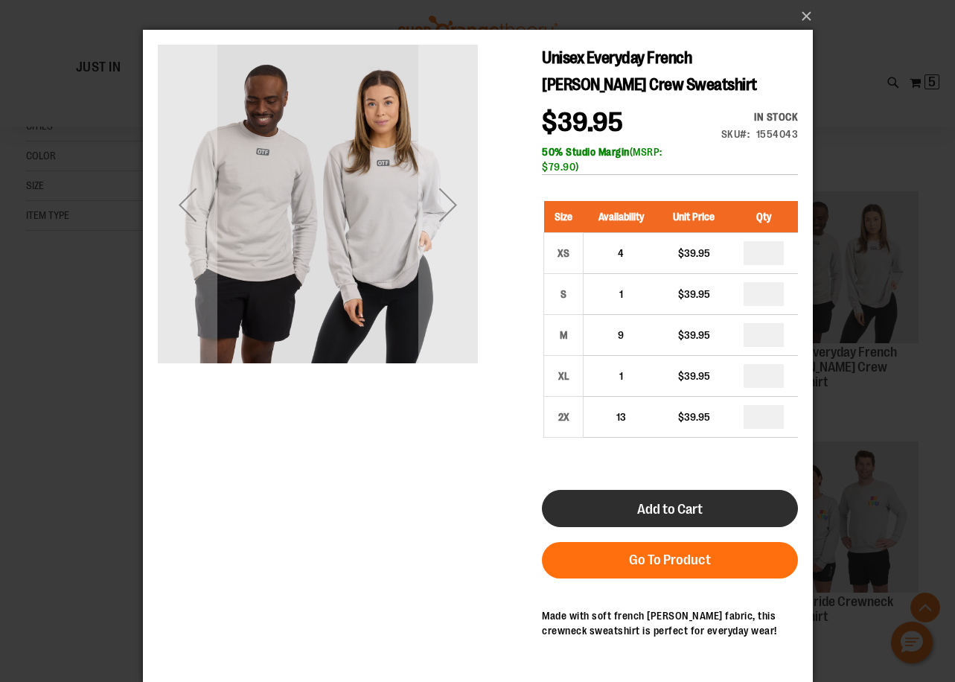
click at [679, 510] on span "Add to Cart" at bounding box center [668, 509] width 65 height 16
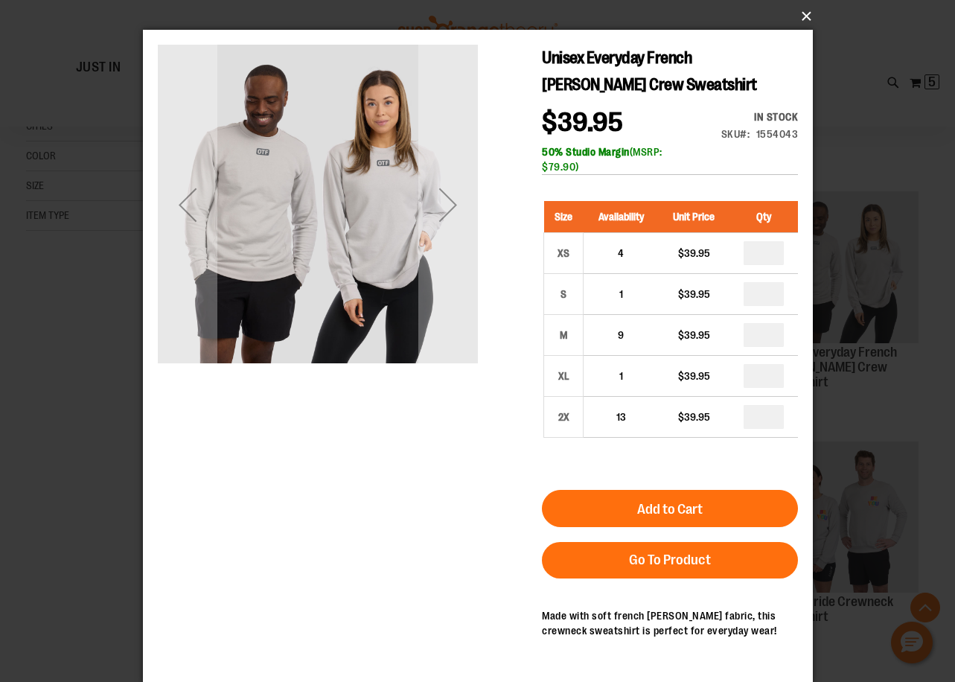
click at [803, 16] on button "×" at bounding box center [482, 16] width 670 height 33
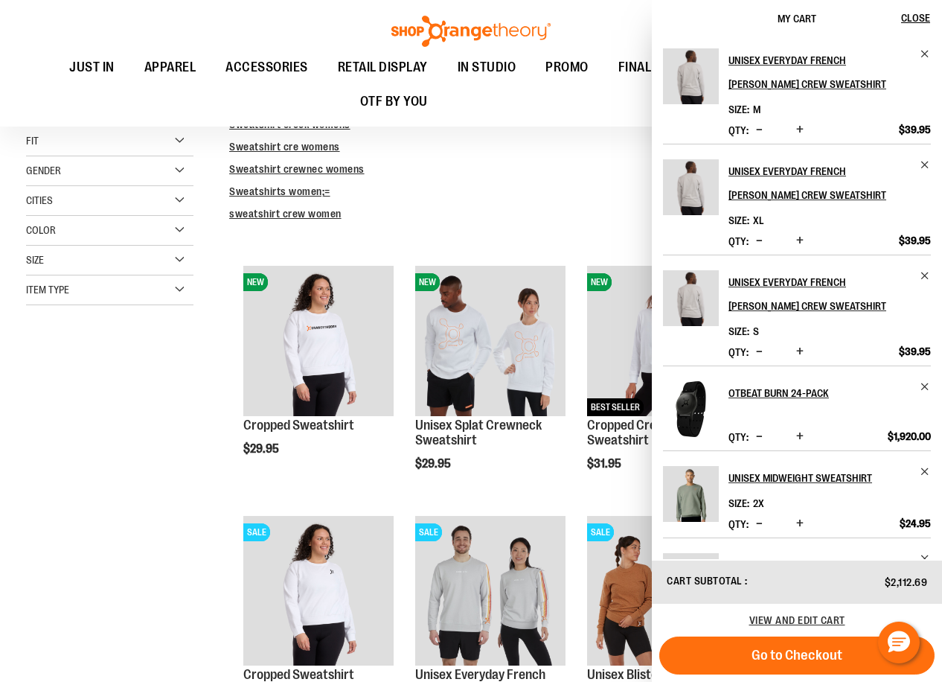
scroll to position [297, 0]
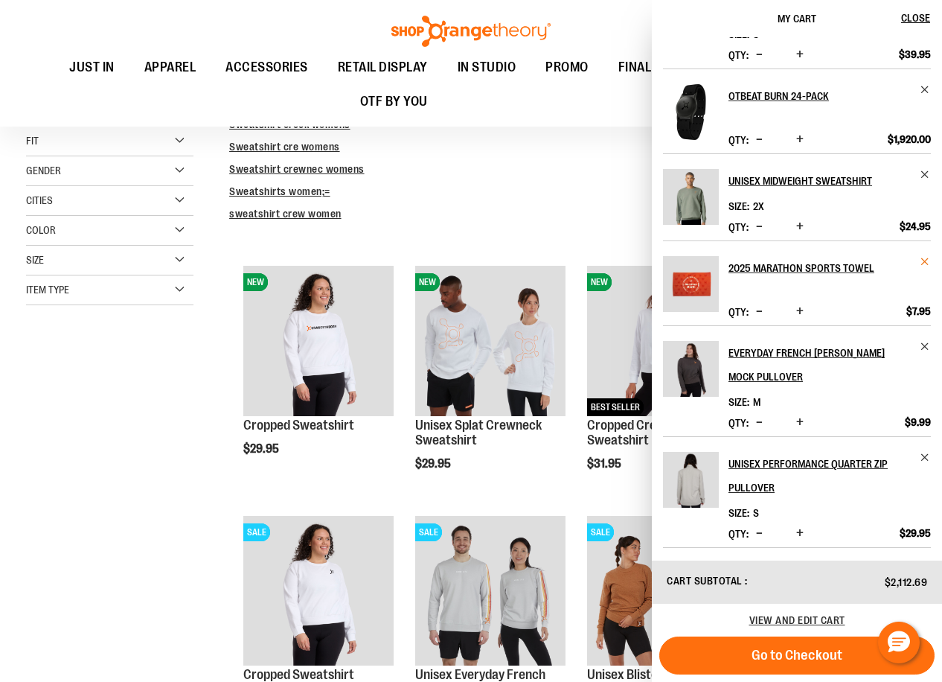
click at [920, 260] on span "Remove item" at bounding box center [925, 261] width 11 height 11
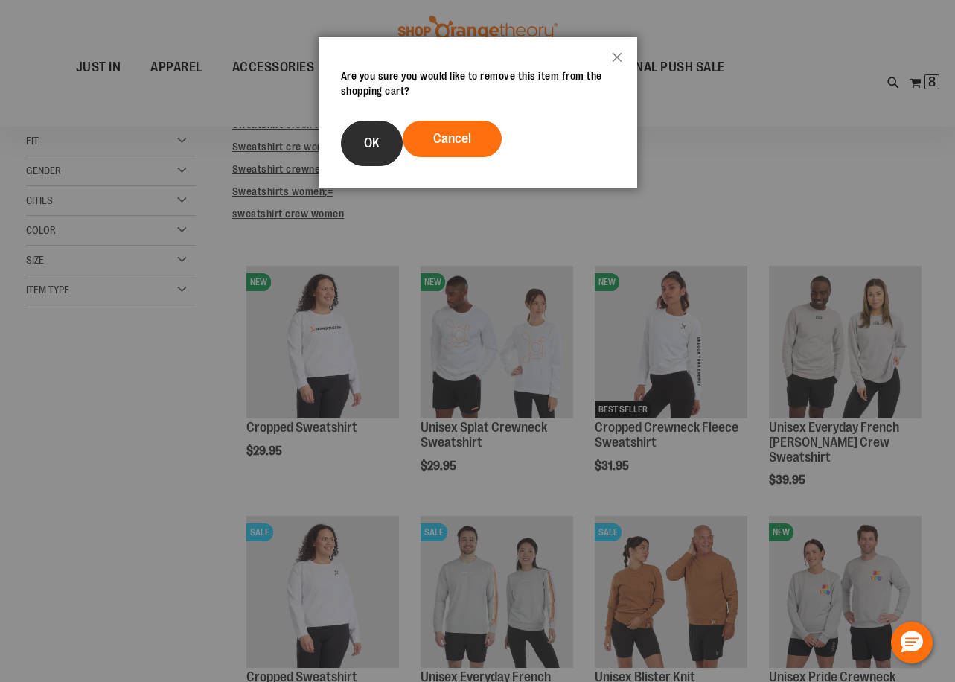
click at [364, 133] on button "OK" at bounding box center [372, 143] width 62 height 45
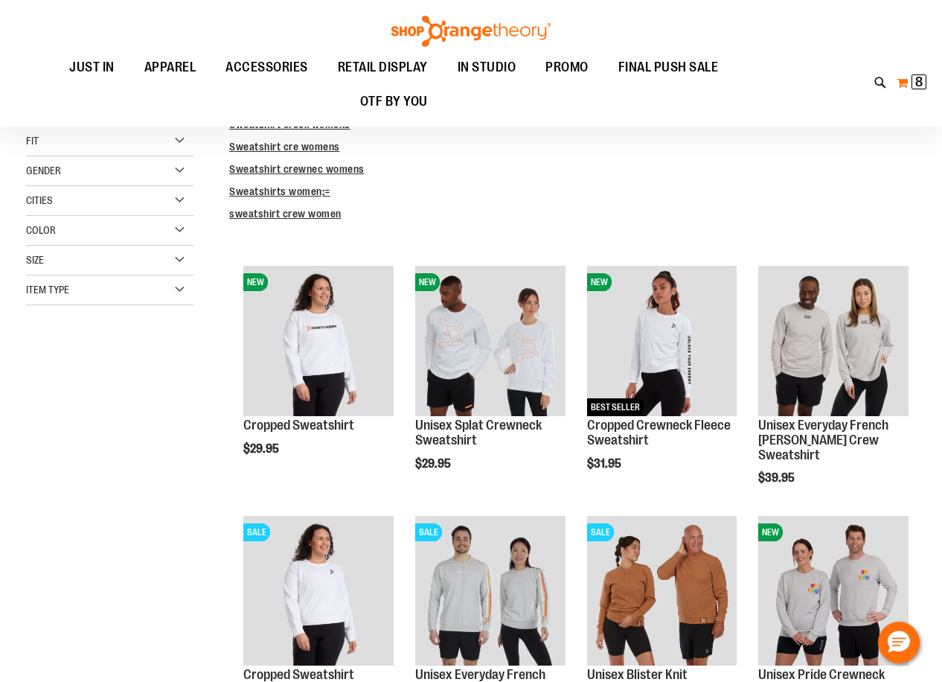
click at [916, 81] on span "8" at bounding box center [918, 81] width 7 height 15
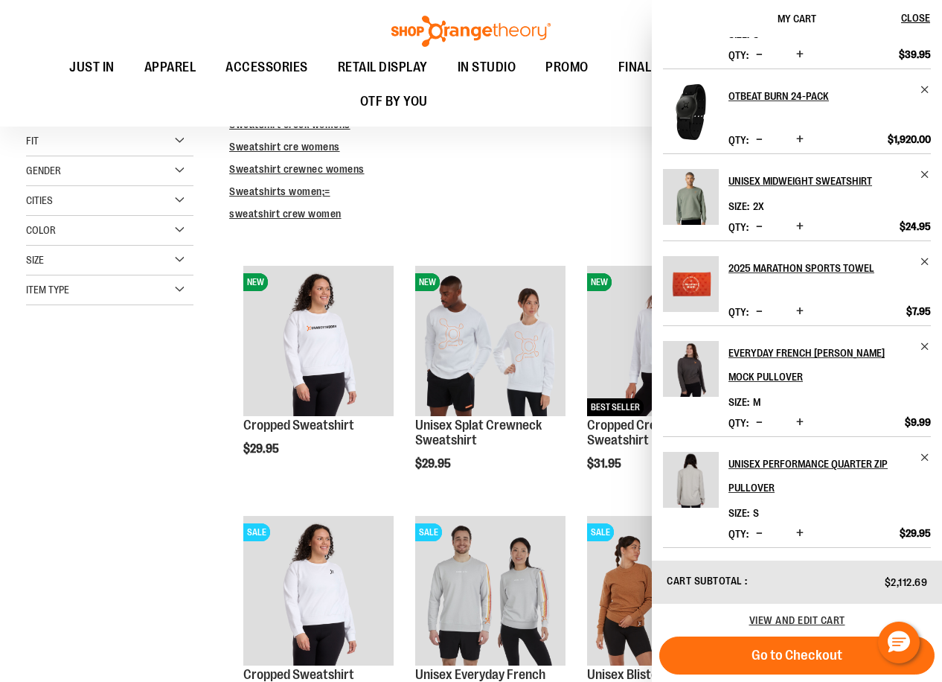
click at [757, 310] on span "Decrease product quantity" at bounding box center [759, 311] width 7 height 15
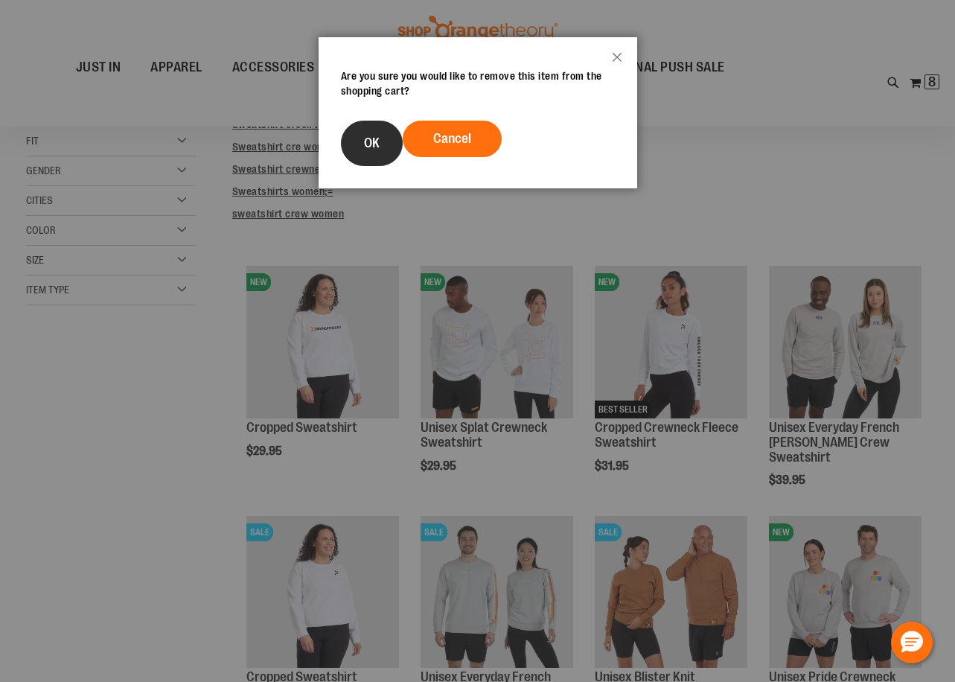
click at [362, 135] on button "OK" at bounding box center [372, 143] width 62 height 45
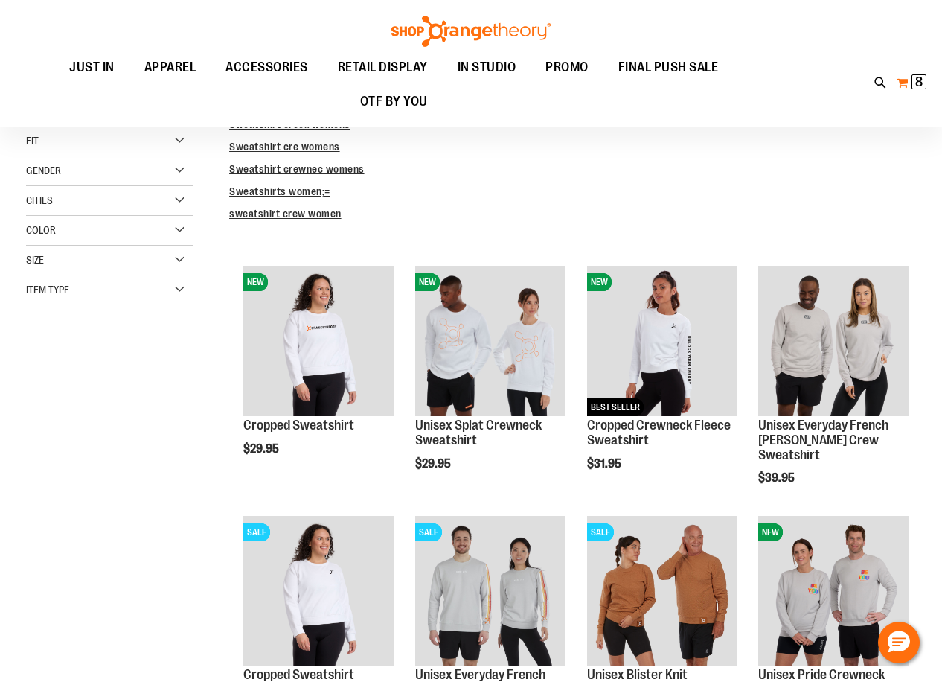
click at [917, 80] on span "8" at bounding box center [918, 81] width 7 height 15
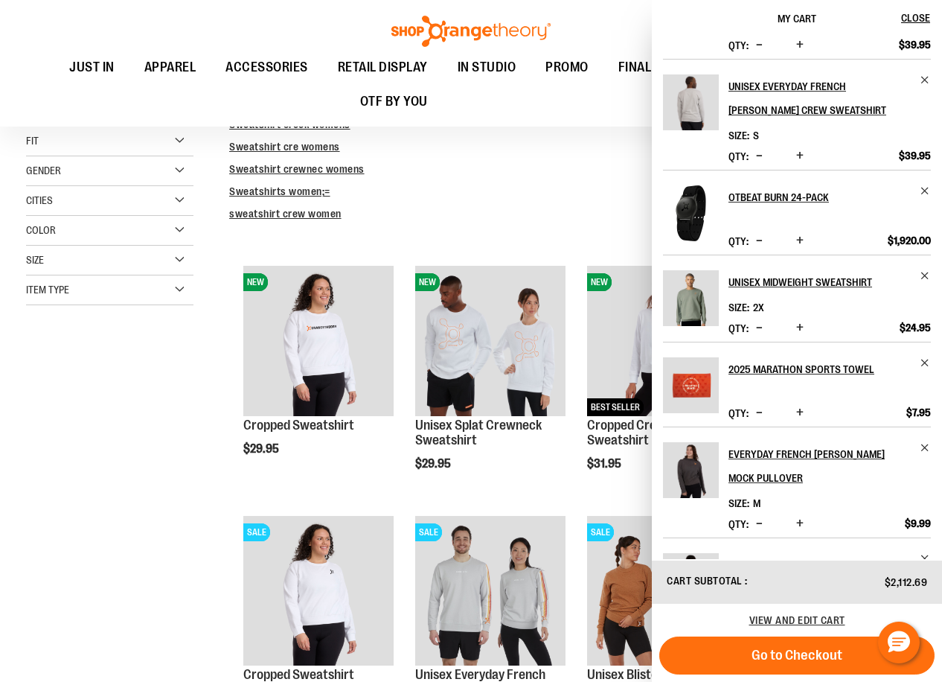
scroll to position [0, 0]
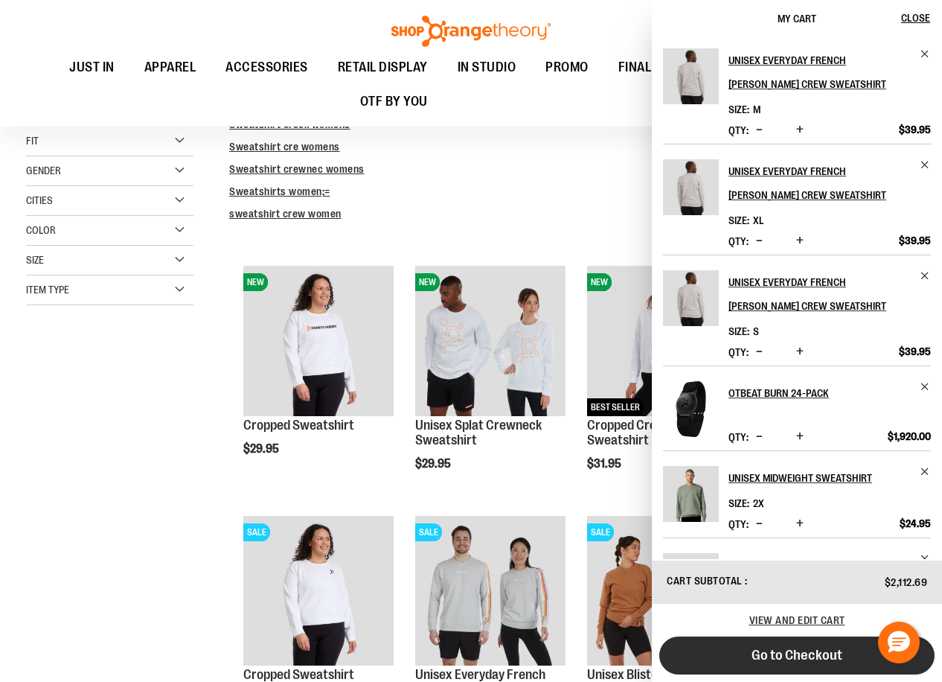
click at [802, 650] on span "Go to Checkout" at bounding box center [797, 655] width 91 height 16
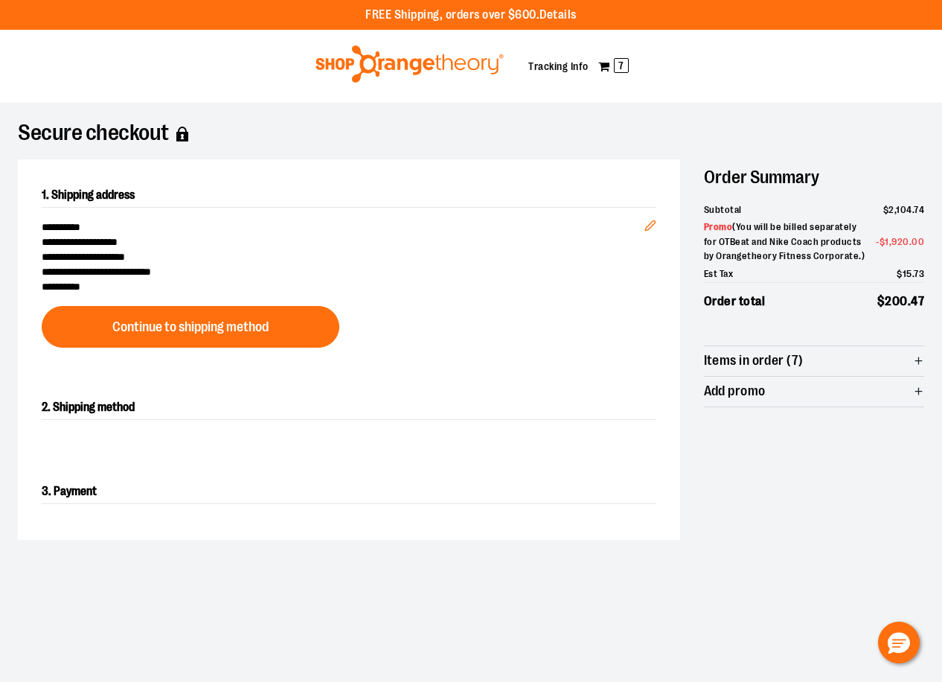
click at [143, 130] on h1 "Secure checkout" at bounding box center [471, 134] width 907 height 15
click at [611, 63] on link "My Cart 7" at bounding box center [614, 66] width 32 height 24
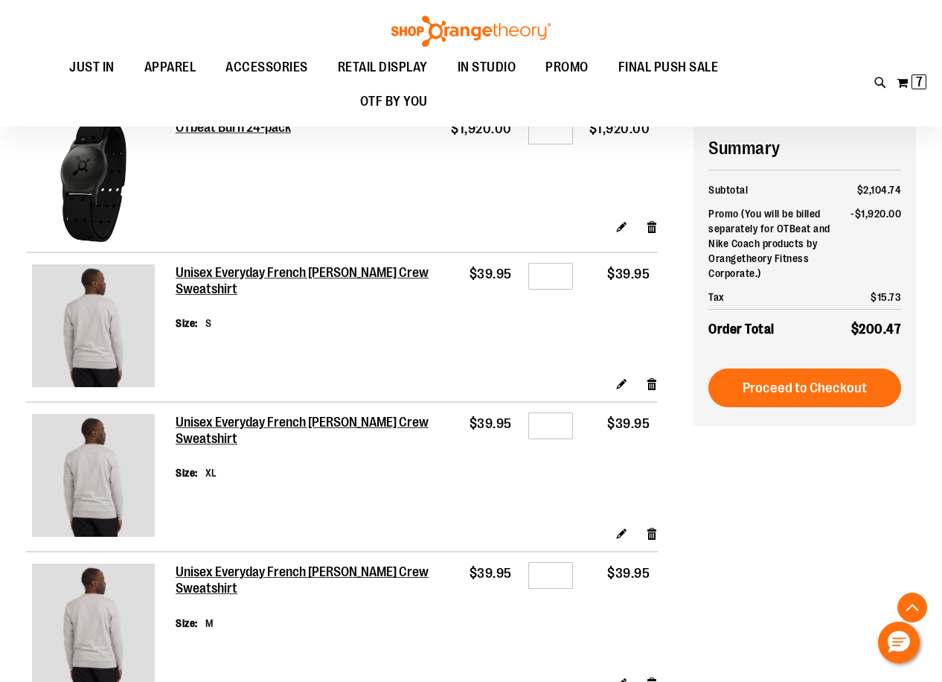
scroll to position [595, 0]
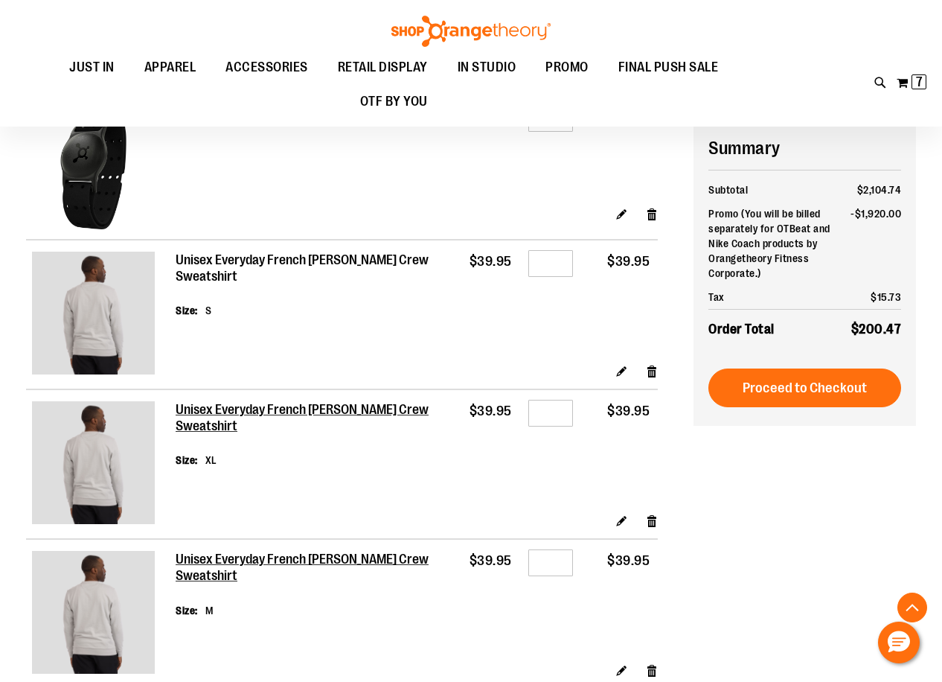
type input "**********"
click at [302, 261] on h2 "Unisex Everyday French [PERSON_NAME] Crew Sweatshirt" at bounding box center [306, 268] width 261 height 32
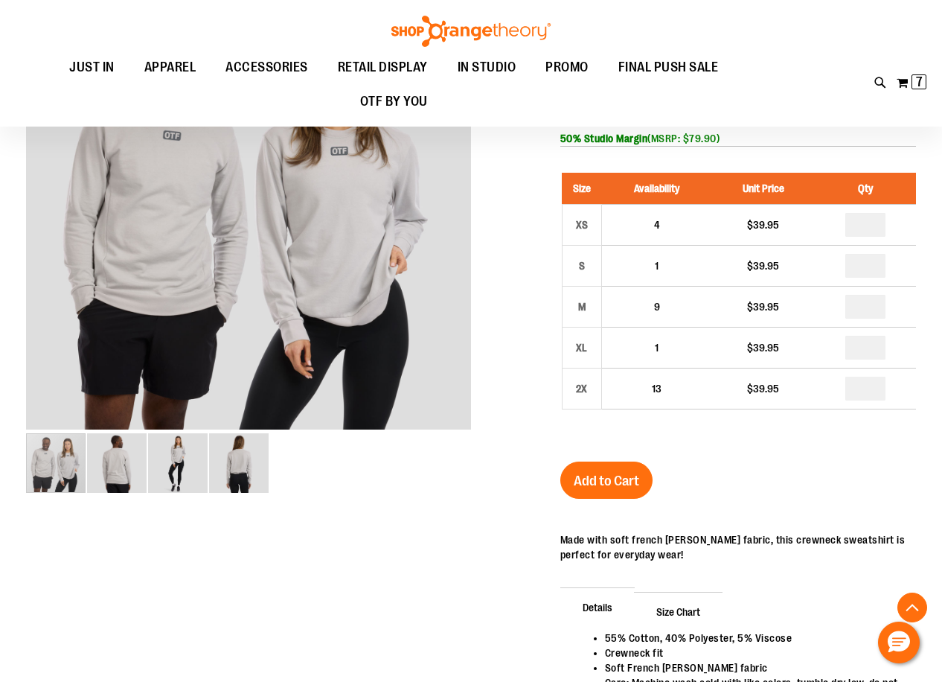
scroll to position [446, 0]
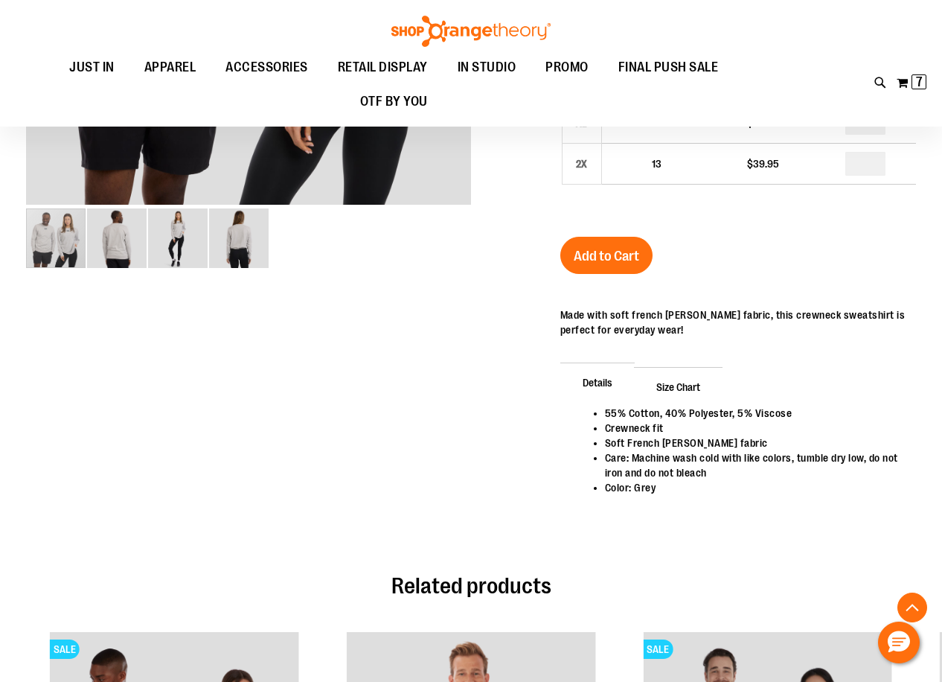
type input "**********"
click at [671, 409] on li "55% Cotton, 40% Polyester, 5% Viscose" at bounding box center [753, 413] width 296 height 15
click at [671, 408] on li "55% Cotton, 40% Polyester, 5% Viscose" at bounding box center [753, 413] width 296 height 15
click at [663, 453] on li "Care: Machine wash cold with like colors, tumble dry low, do not iron and do no…" at bounding box center [753, 465] width 296 height 30
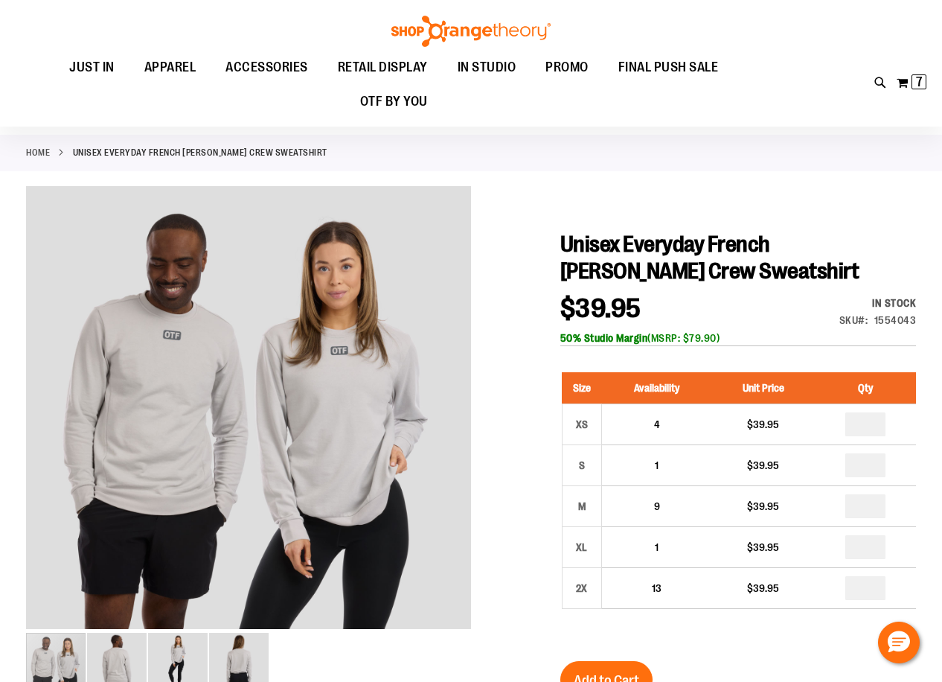
scroll to position [0, 0]
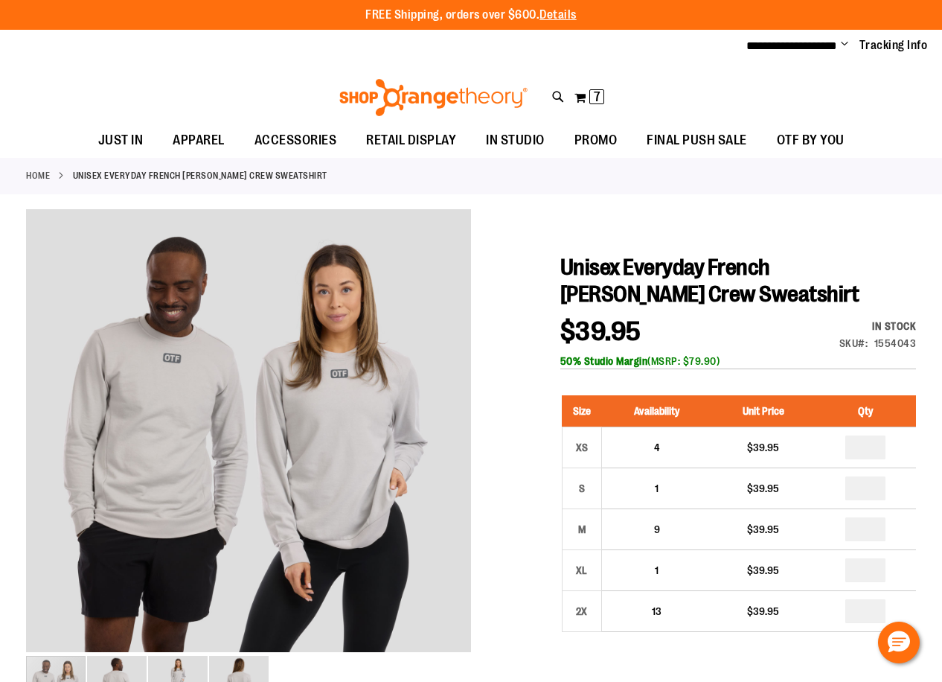
click at [693, 263] on span "Unisex Everyday French [PERSON_NAME] Crew Sweatshirt" at bounding box center [709, 281] width 299 height 52
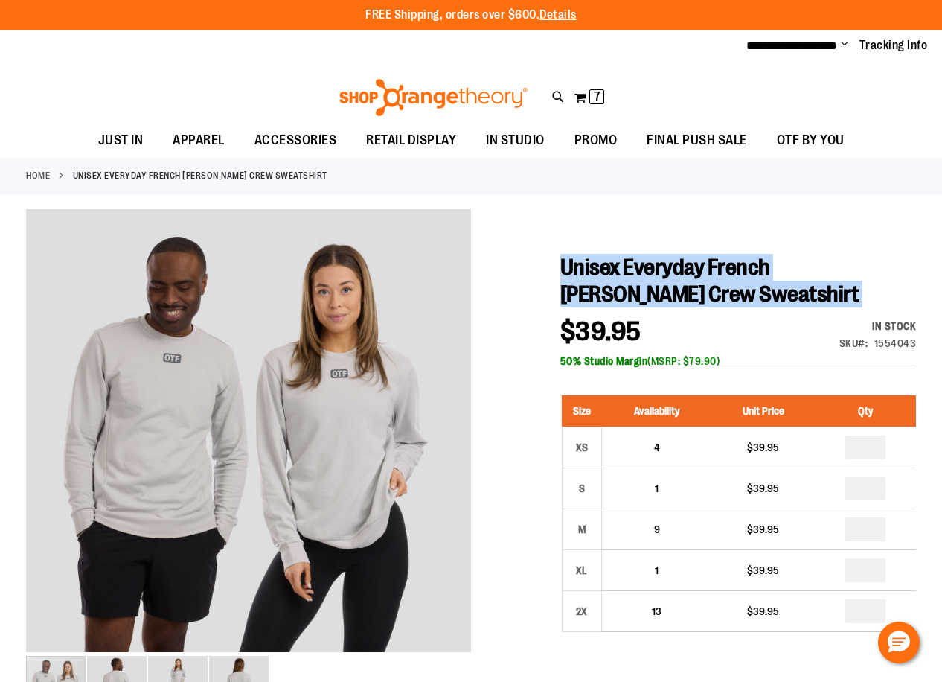
click at [693, 263] on span "Unisex Everyday French [PERSON_NAME] Crew Sweatshirt" at bounding box center [709, 281] width 299 height 52
click at [679, 284] on h1 "Unisex Everyday French [PERSON_NAME] Crew Sweatshirt" at bounding box center [738, 281] width 356 height 54
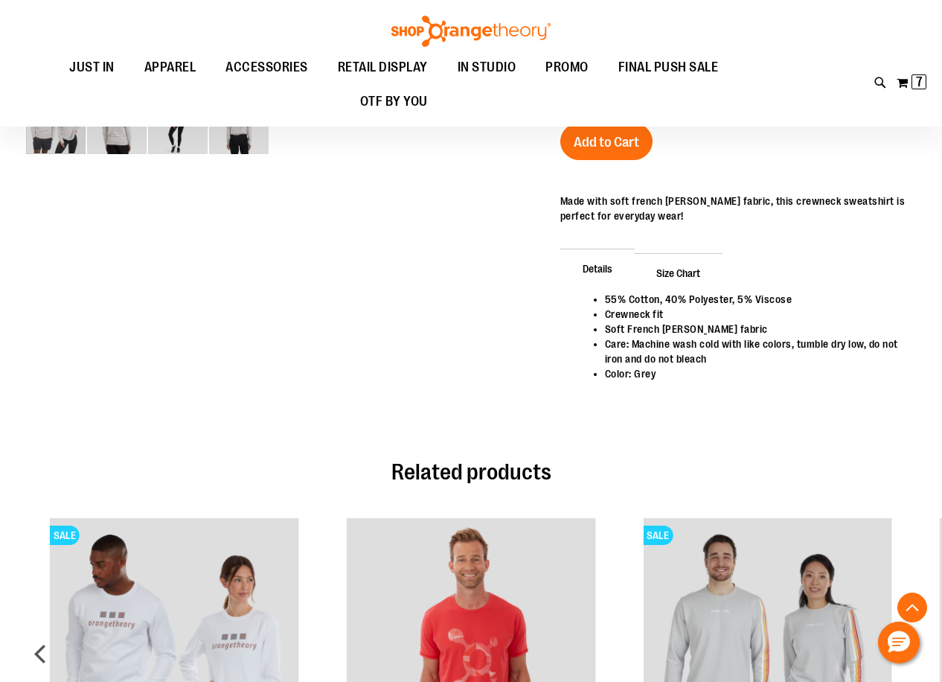
scroll to position [520, 0]
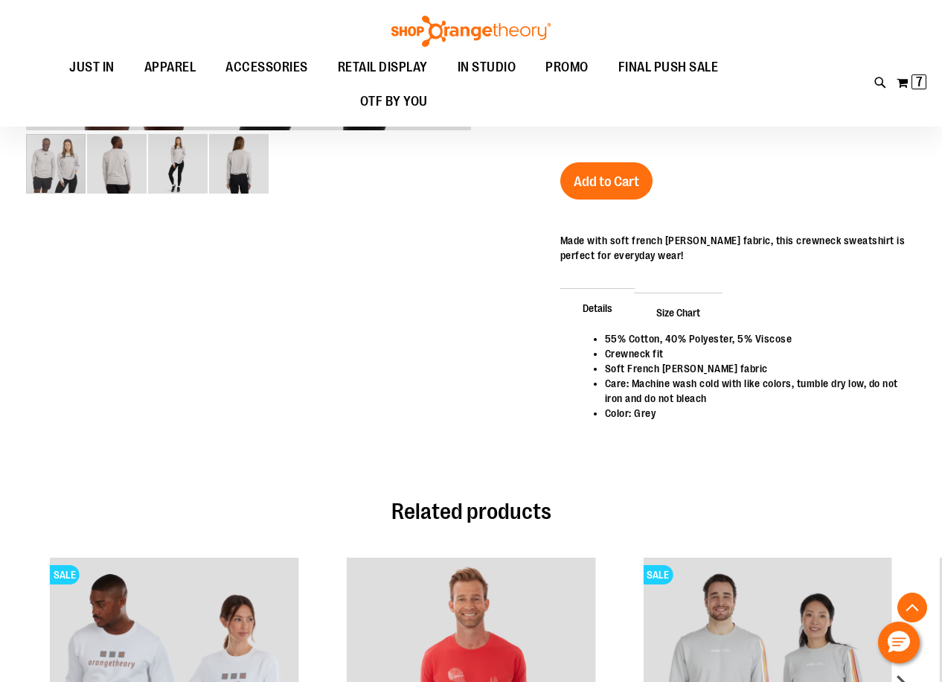
click at [657, 339] on li "55% Cotton, 40% Polyester, 5% Viscose" at bounding box center [753, 338] width 296 height 15
click at [598, 307] on span "Details" at bounding box center [597, 307] width 74 height 39
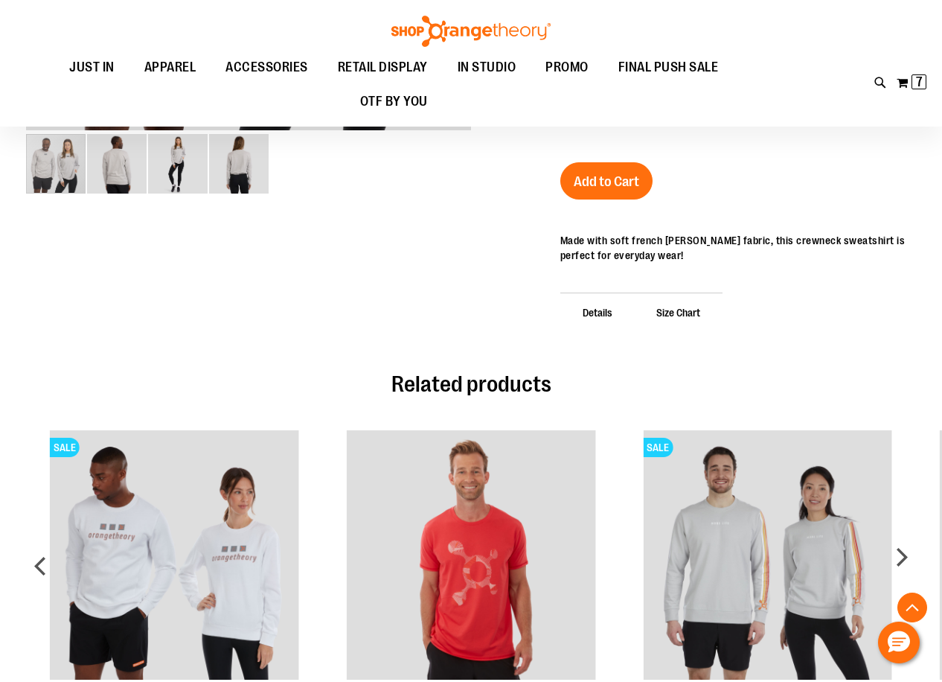
click at [598, 307] on span "Details" at bounding box center [597, 312] width 74 height 39
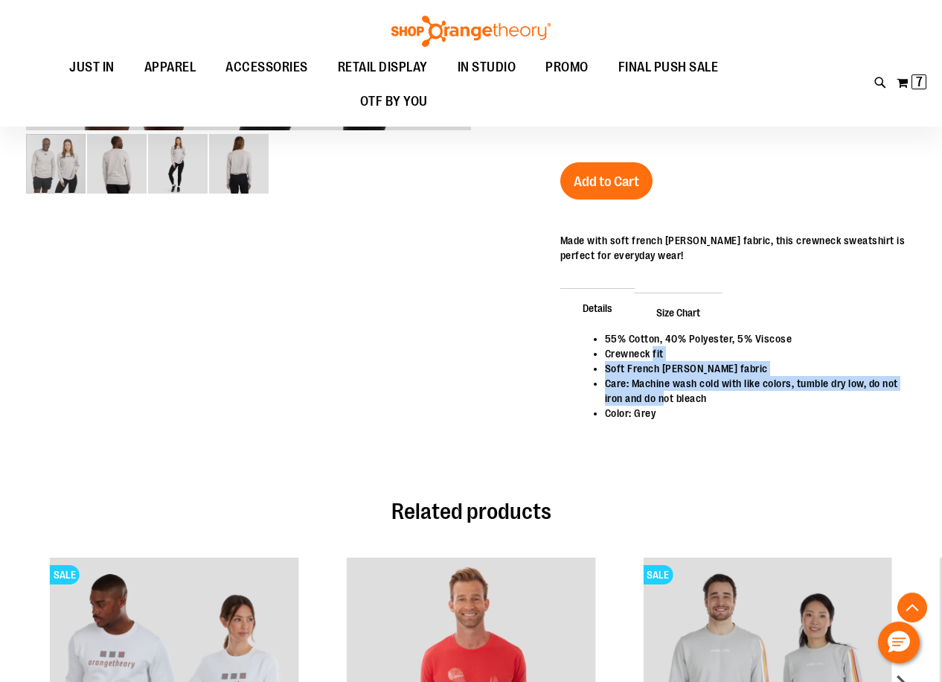
drag, startPoint x: 653, startPoint y: 351, endPoint x: 664, endPoint y: 397, distance: 46.6
click at [664, 397] on ul "55% Cotton, 40% Polyester, 5% Viscose Crewneck fit Soft French Terry fabric Car…" at bounding box center [738, 375] width 326 height 89
click at [664, 397] on li "Care: Machine wash cold with like colors, tumble dry low, do not iron and do no…" at bounding box center [753, 391] width 296 height 30
drag, startPoint x: 670, startPoint y: 413, endPoint x: 657, endPoint y: 351, distance: 63.1
click at [657, 351] on ul "55% Cotton, 40% Polyester, 5% Viscose Crewneck fit Soft French Terry fabric Car…" at bounding box center [738, 375] width 326 height 89
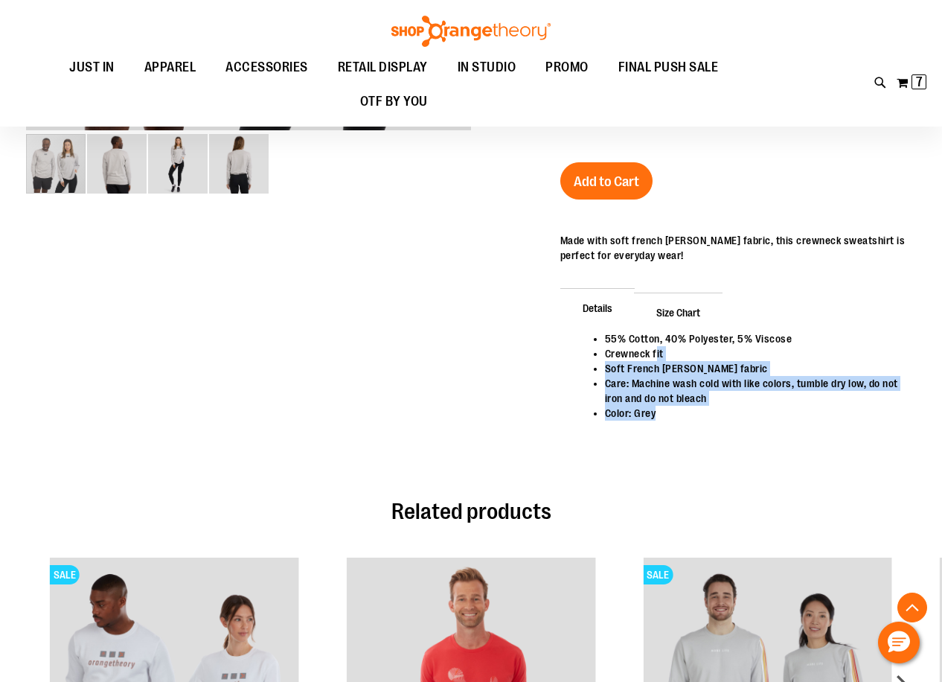
click at [657, 350] on li "Crewneck fit" at bounding box center [753, 353] width 296 height 15
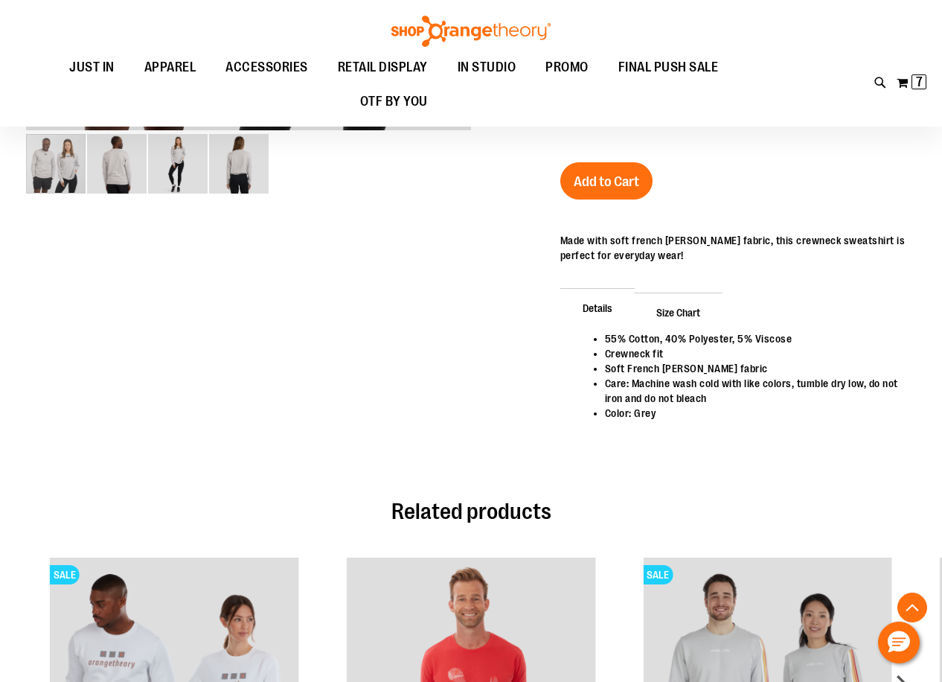
click at [665, 318] on span "Size Chart" at bounding box center [678, 312] width 89 height 39
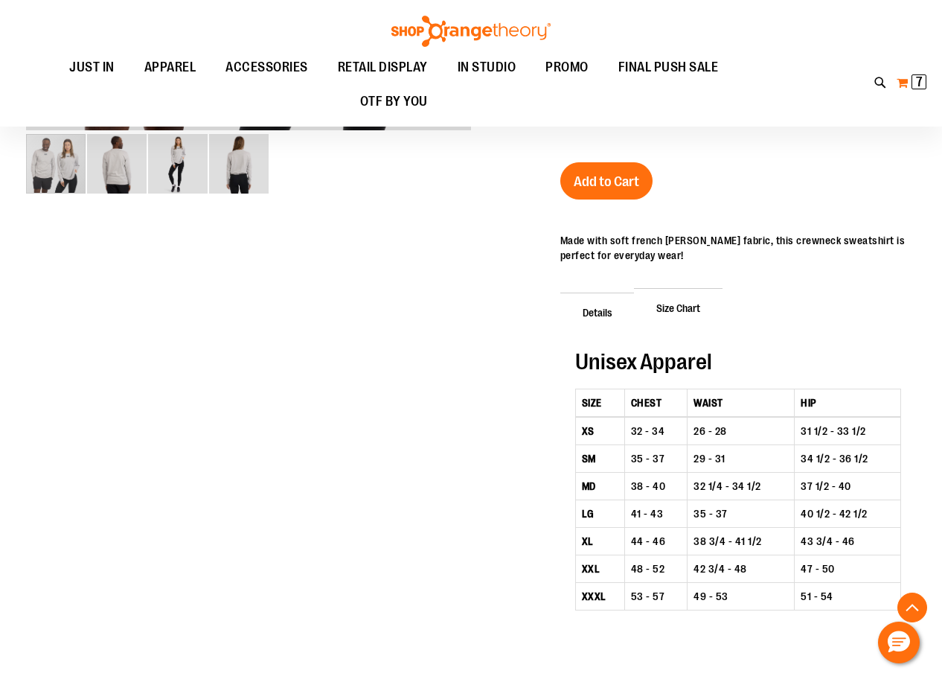
click at [904, 83] on button "My Cart 7 7 items" at bounding box center [911, 83] width 31 height 24
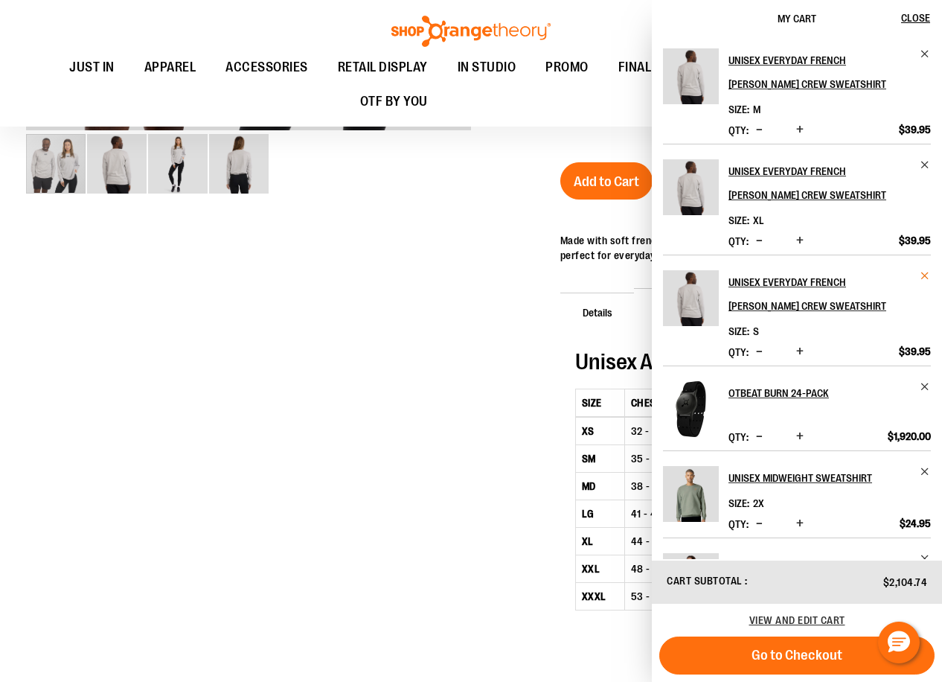
click at [922, 272] on span "Remove item" at bounding box center [925, 275] width 11 height 11
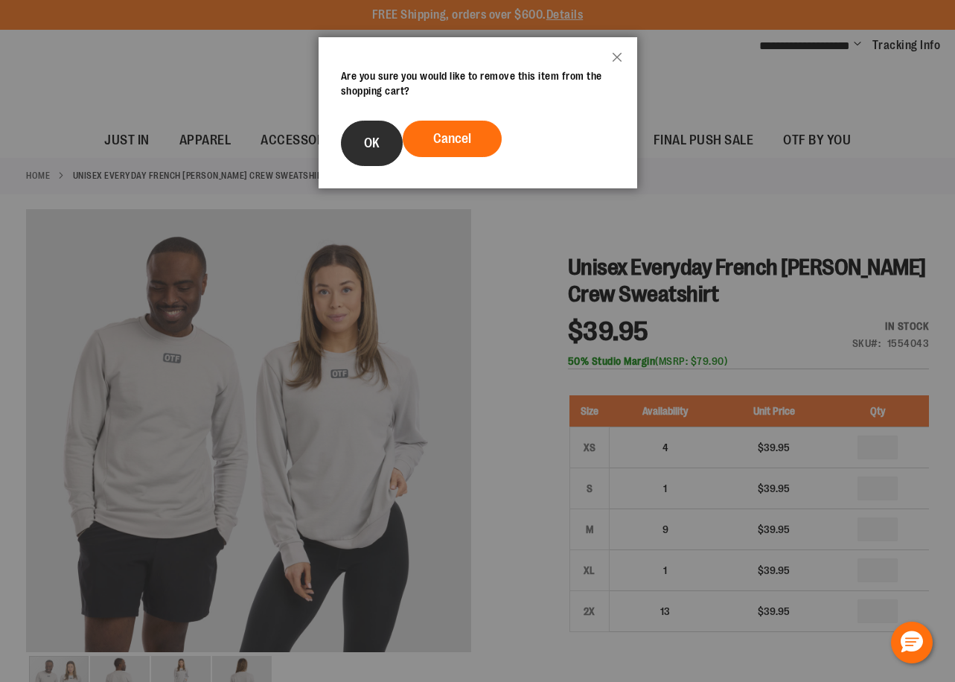
click at [375, 138] on span "OK" at bounding box center [372, 142] width 16 height 15
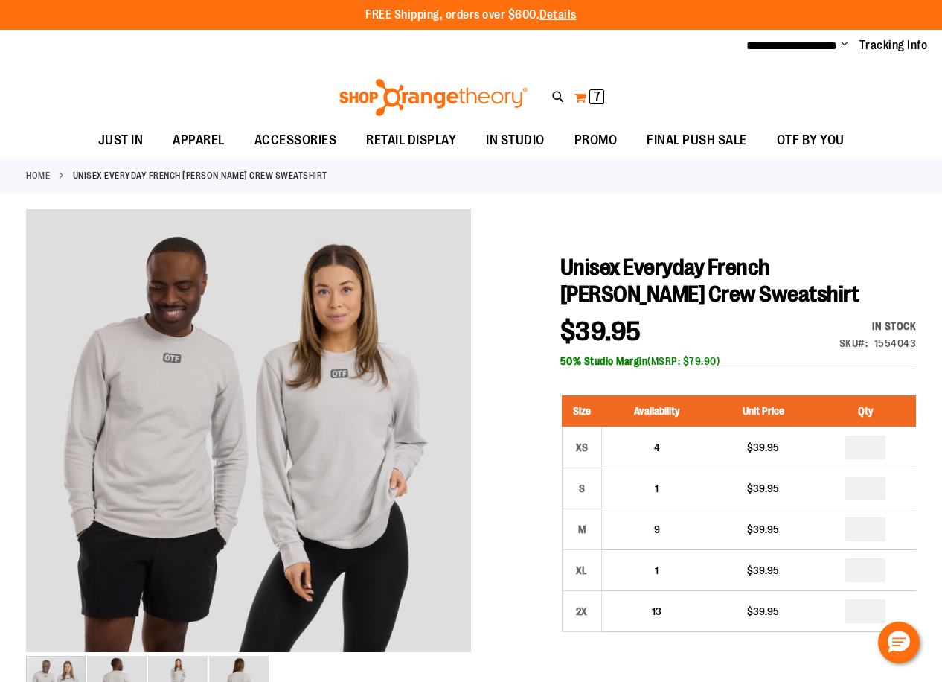
click at [589, 95] on span "7 7 items" at bounding box center [596, 96] width 15 height 15
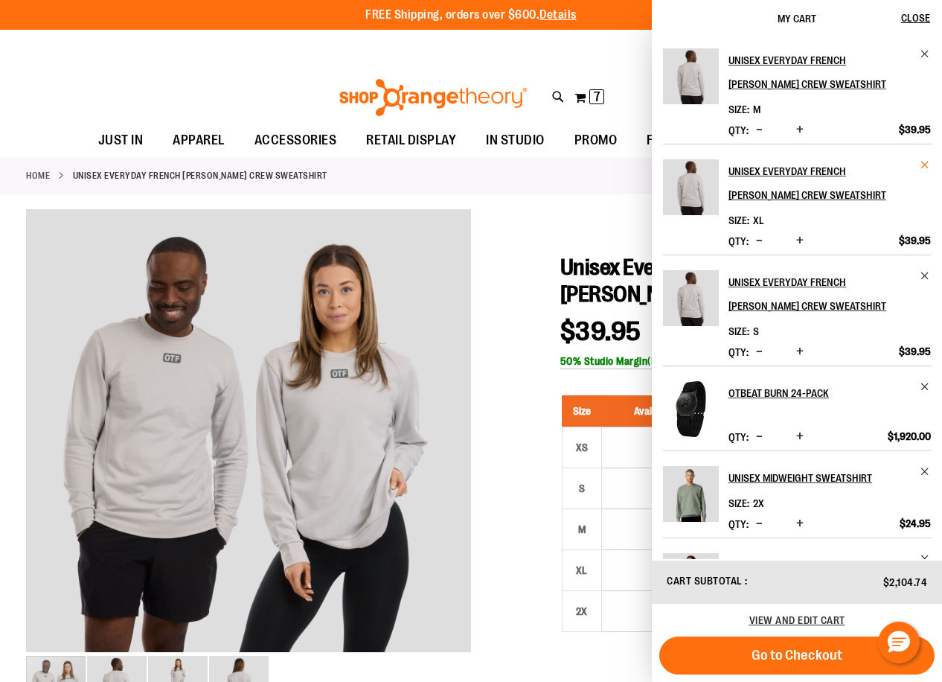
click at [922, 160] on span "Remove item" at bounding box center [925, 164] width 11 height 11
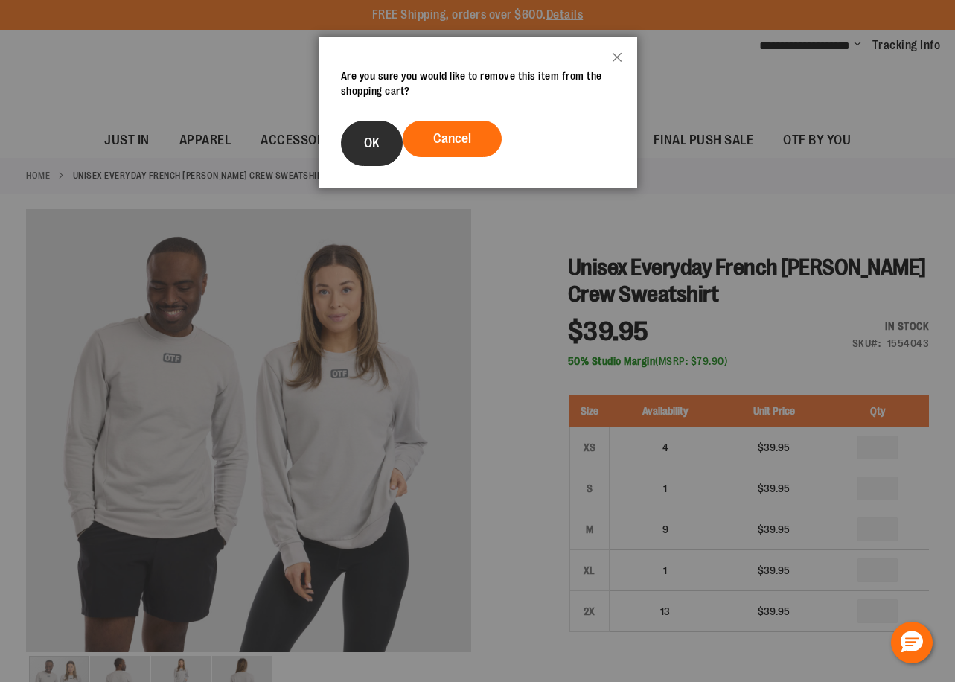
click at [357, 140] on button "OK" at bounding box center [372, 143] width 62 height 45
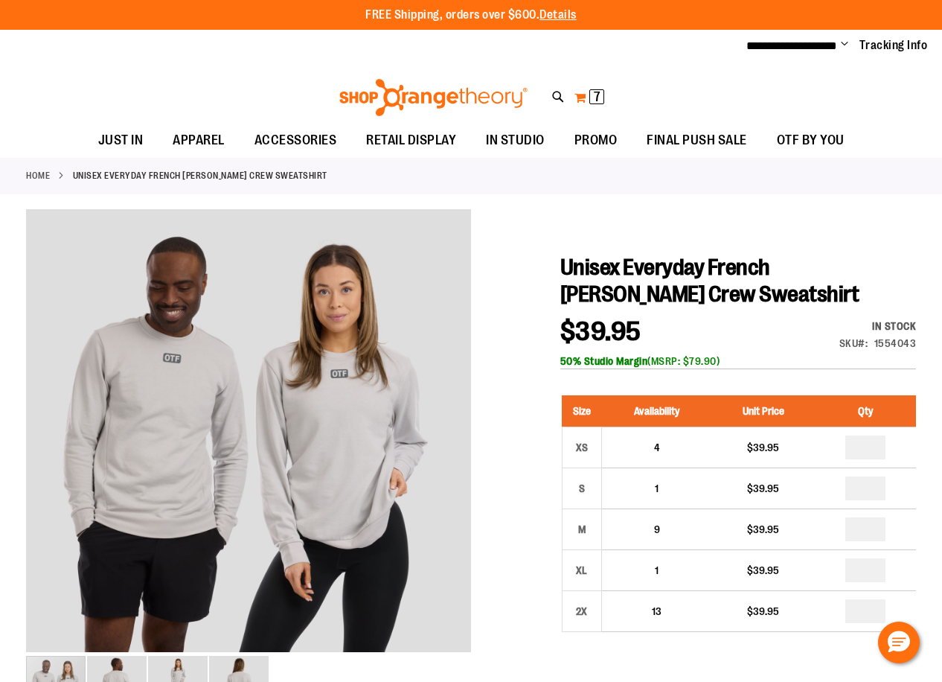
click at [584, 93] on button "My Cart 7 7 items" at bounding box center [589, 98] width 31 height 24
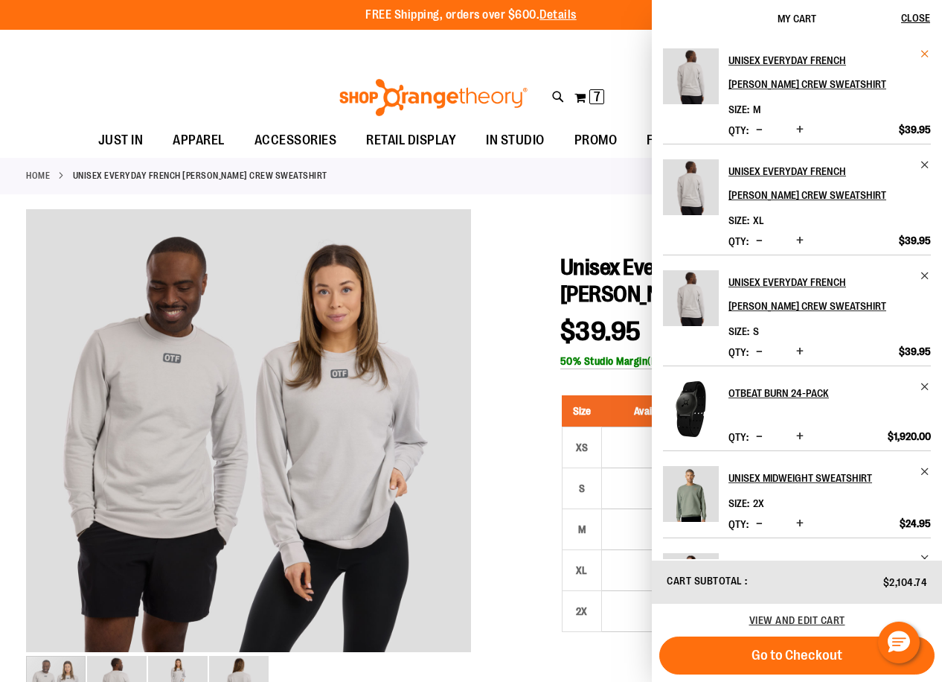
click at [924, 54] on span "Remove item" at bounding box center [925, 53] width 11 height 11
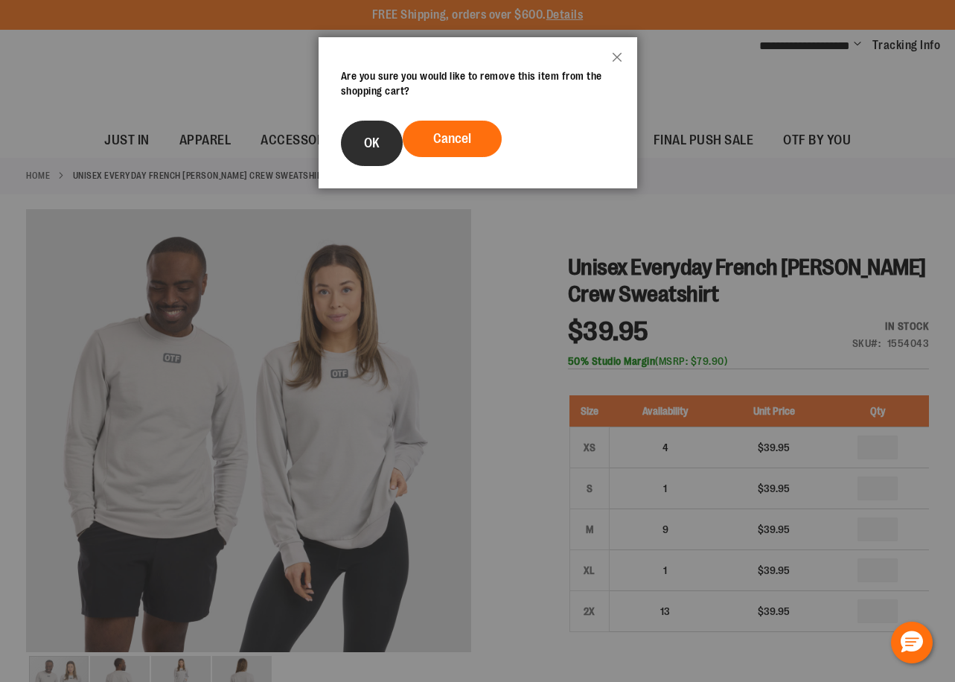
click at [380, 142] on button "OK" at bounding box center [372, 143] width 62 height 45
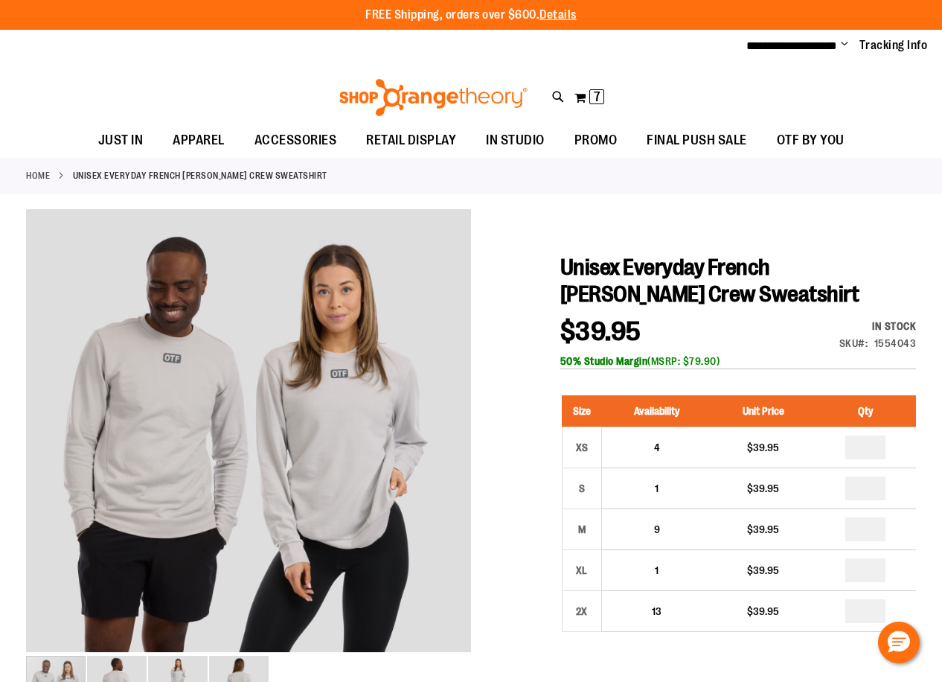
click at [688, 258] on span "Unisex Everyday French [PERSON_NAME] Crew Sweatshirt" at bounding box center [709, 281] width 299 height 52
click at [578, 94] on button "My Cart 7 7 items" at bounding box center [589, 98] width 31 height 24
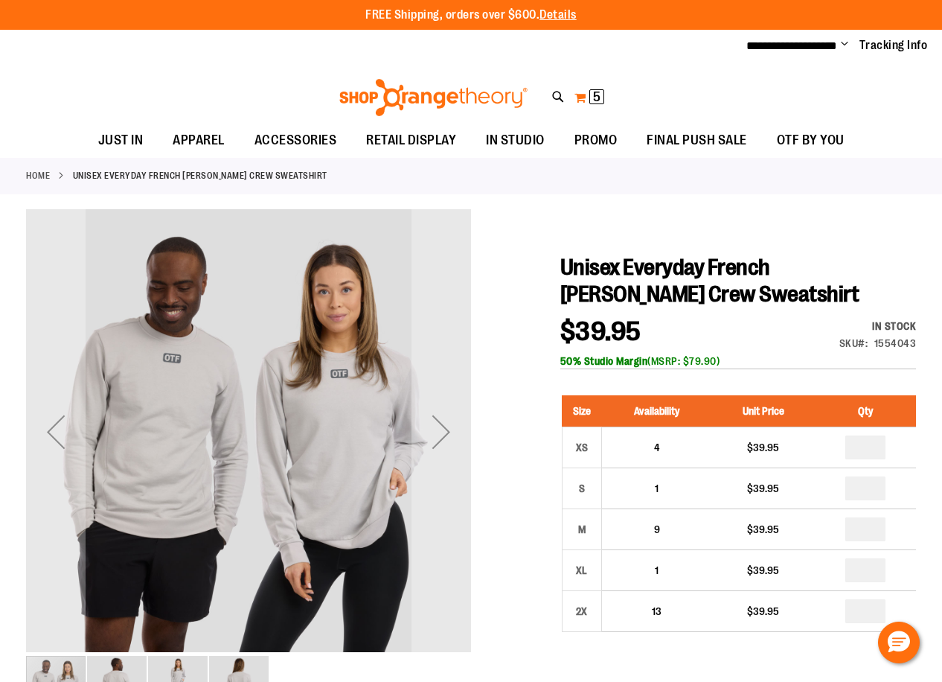
type input "**********"
click at [591, 92] on span "5 5 items" at bounding box center [596, 96] width 15 height 15
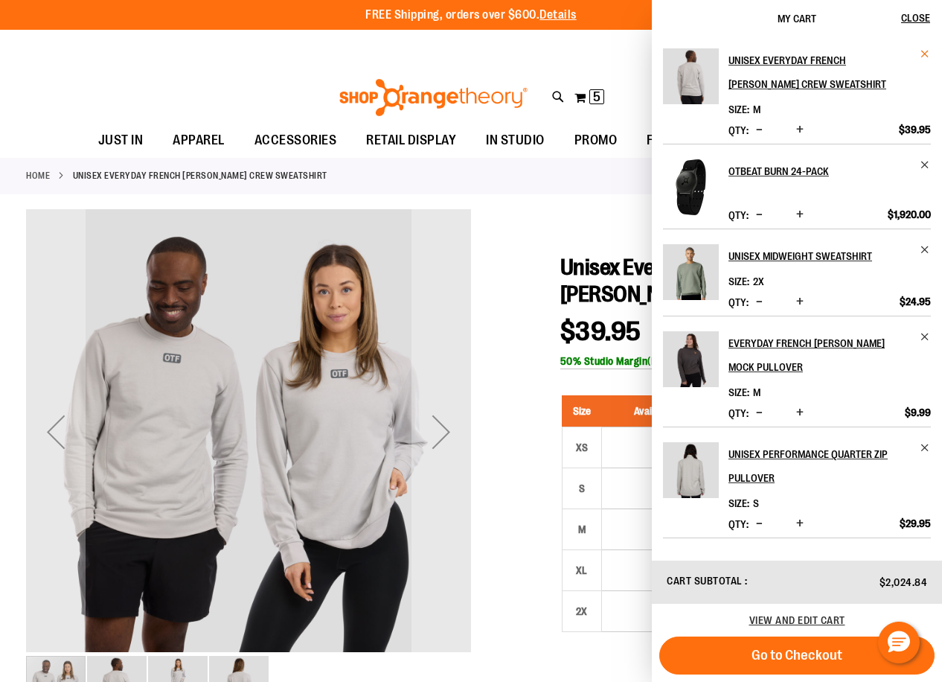
click at [927, 53] on span "Remove item" at bounding box center [925, 53] width 11 height 11
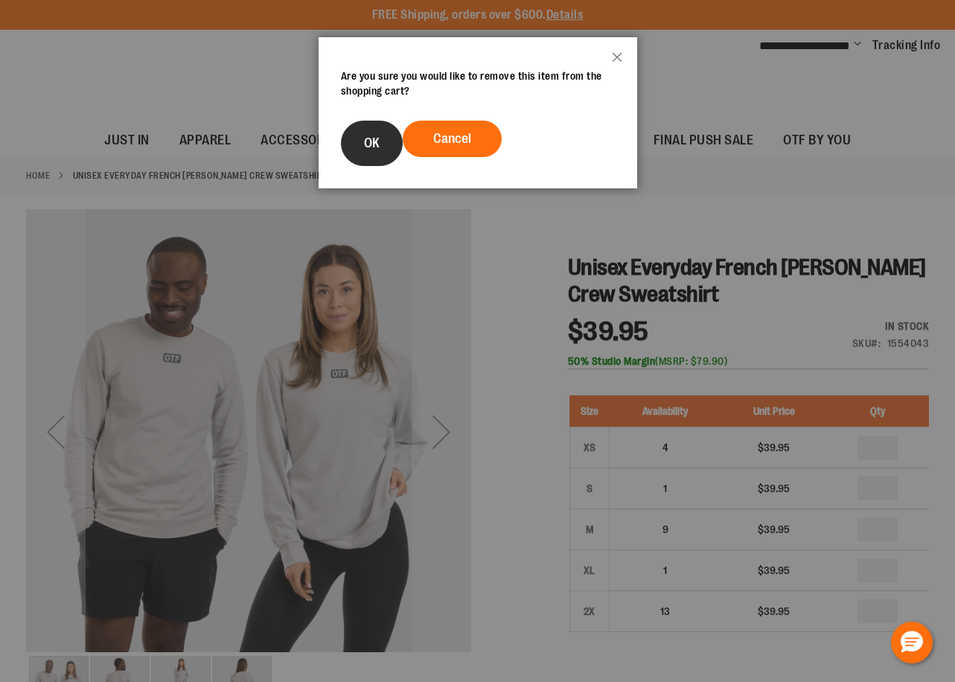
click at [365, 132] on button "OK" at bounding box center [372, 143] width 62 height 45
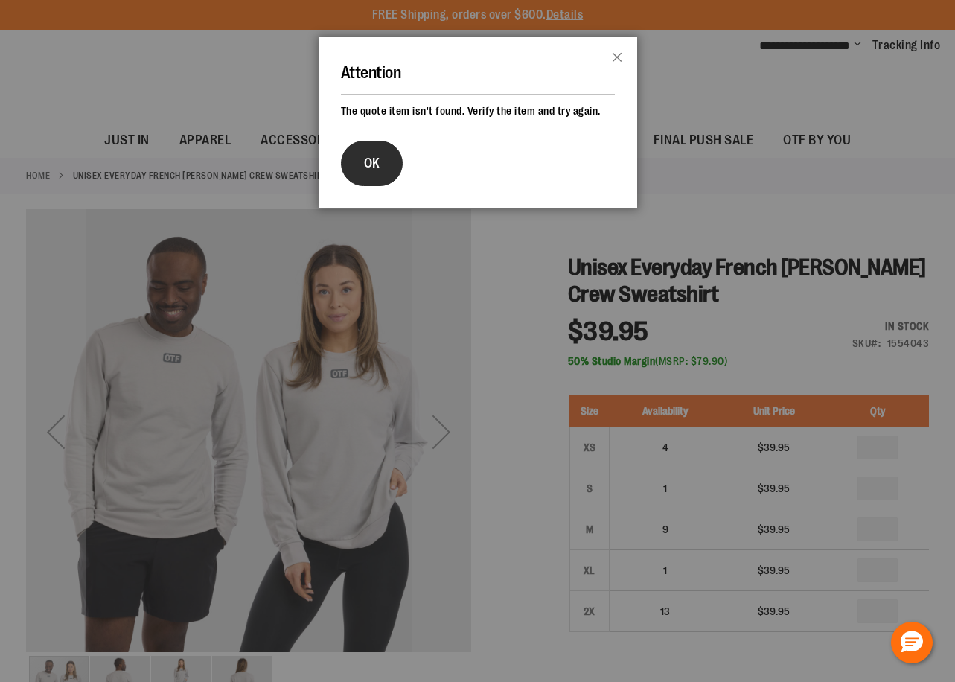
click at [370, 156] on span "OK" at bounding box center [372, 163] width 16 height 15
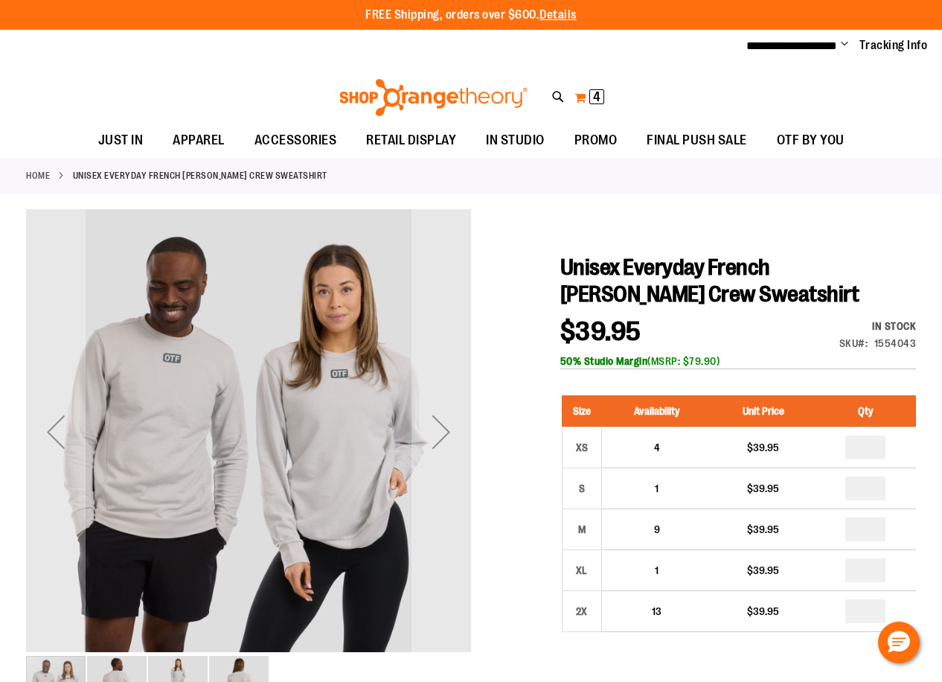
click at [583, 99] on button "My Cart 4 4 items" at bounding box center [589, 98] width 31 height 24
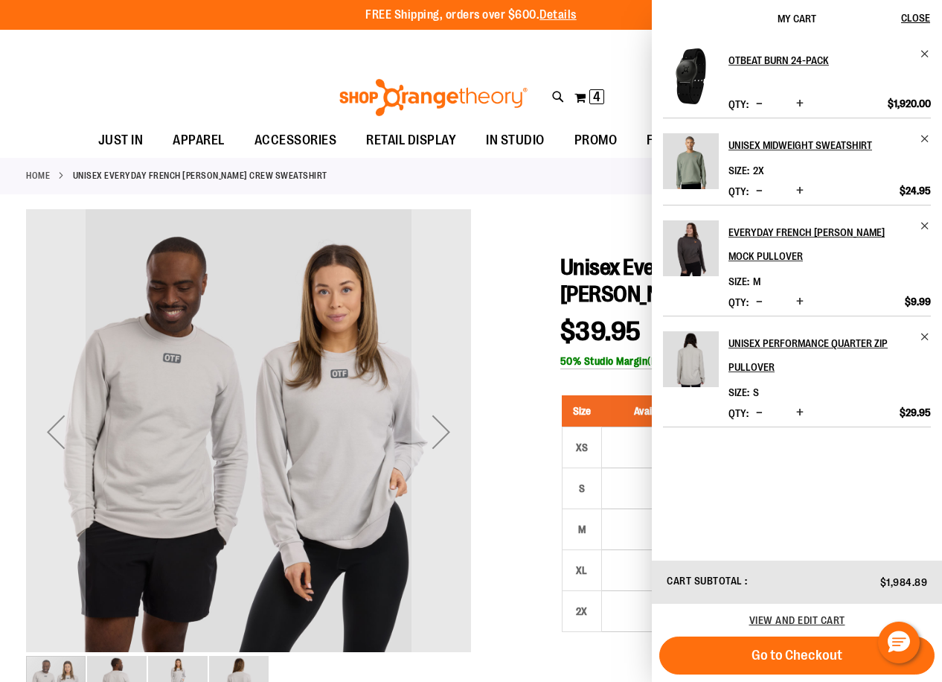
click at [191, 60] on div "**********" at bounding box center [471, 46] width 942 height 33
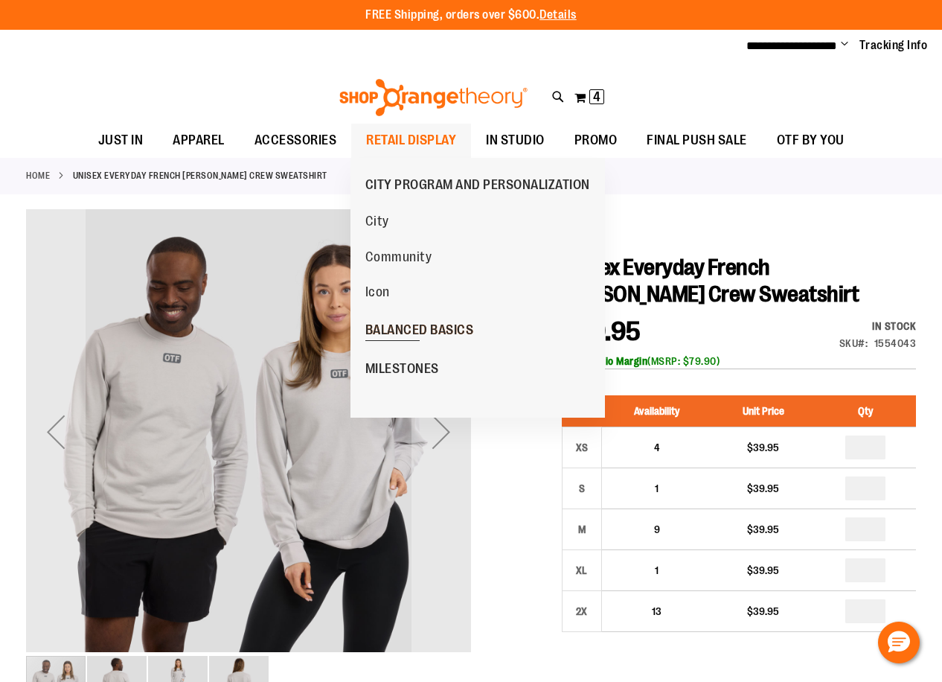
click at [418, 339] on span "BALANCED BASICS" at bounding box center [419, 331] width 109 height 19
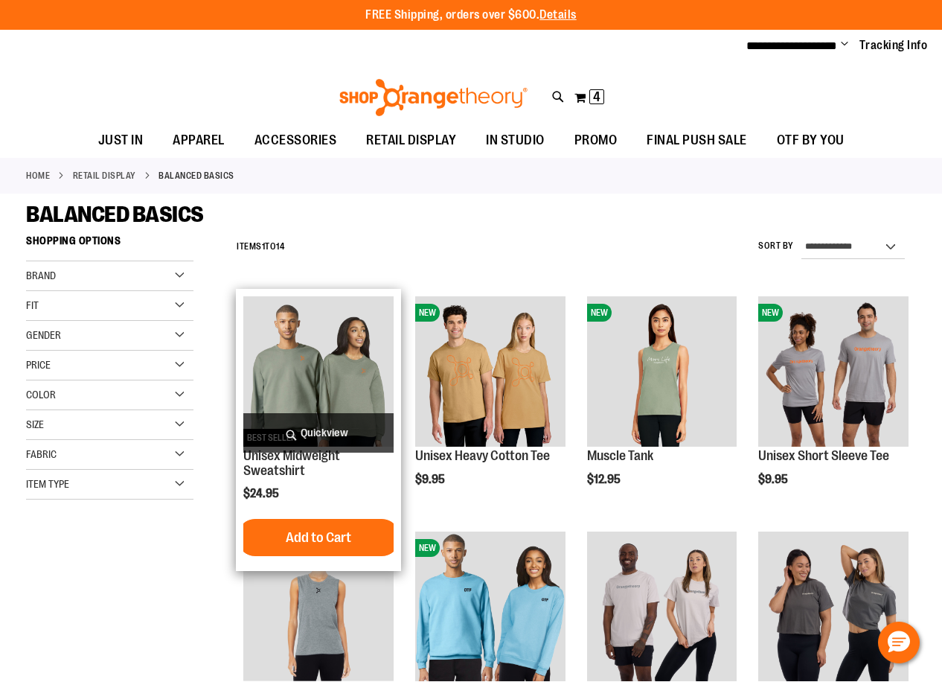
type input "**********"
click at [330, 428] on span "Quickview" at bounding box center [318, 432] width 150 height 39
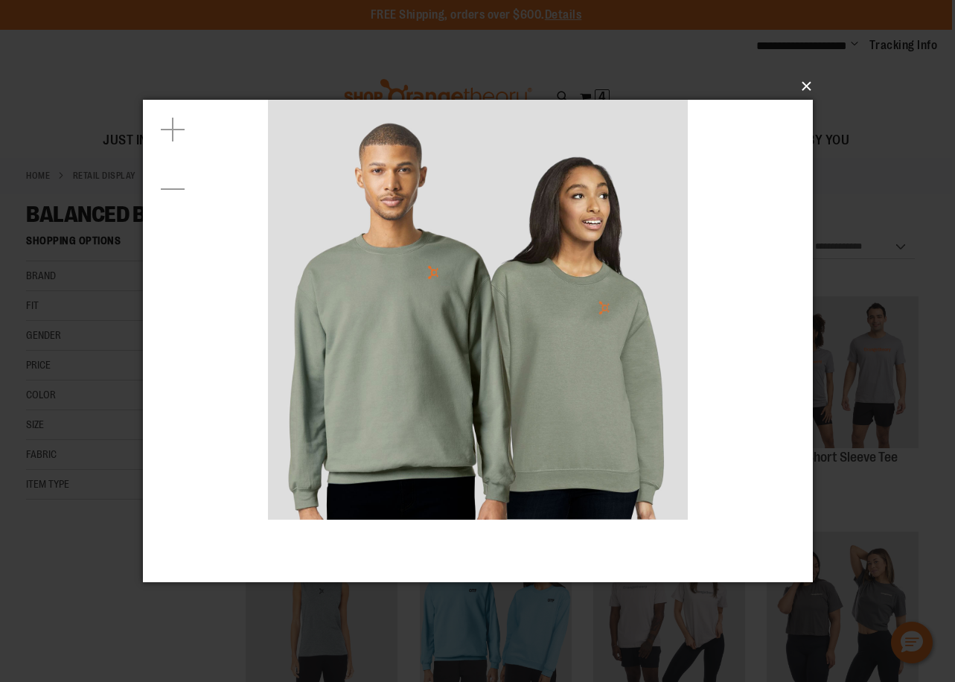
click at [797, 79] on button "×" at bounding box center [482, 86] width 670 height 33
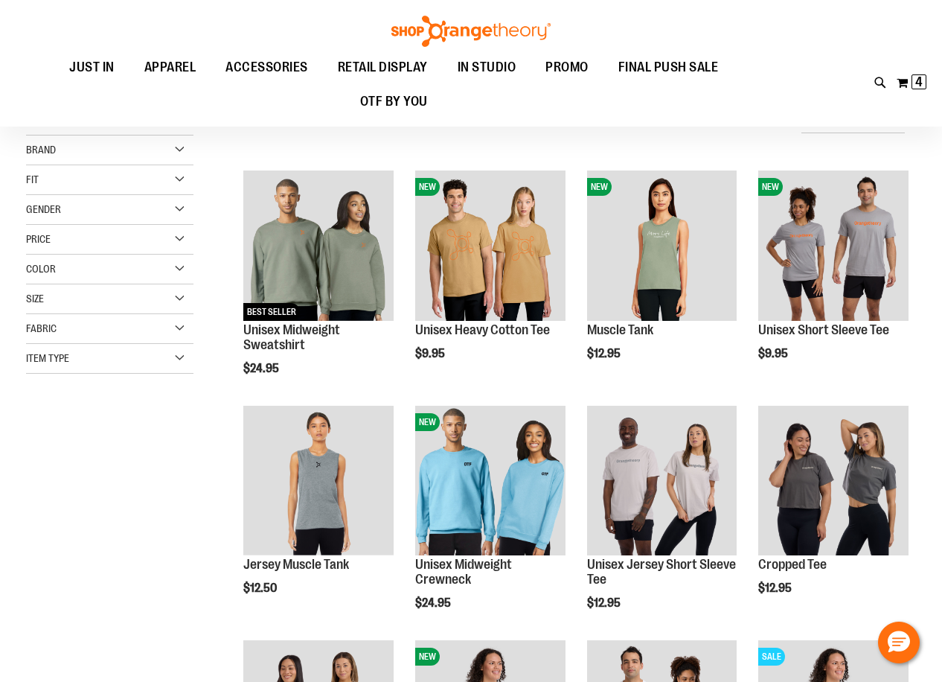
scroll to position [148, 0]
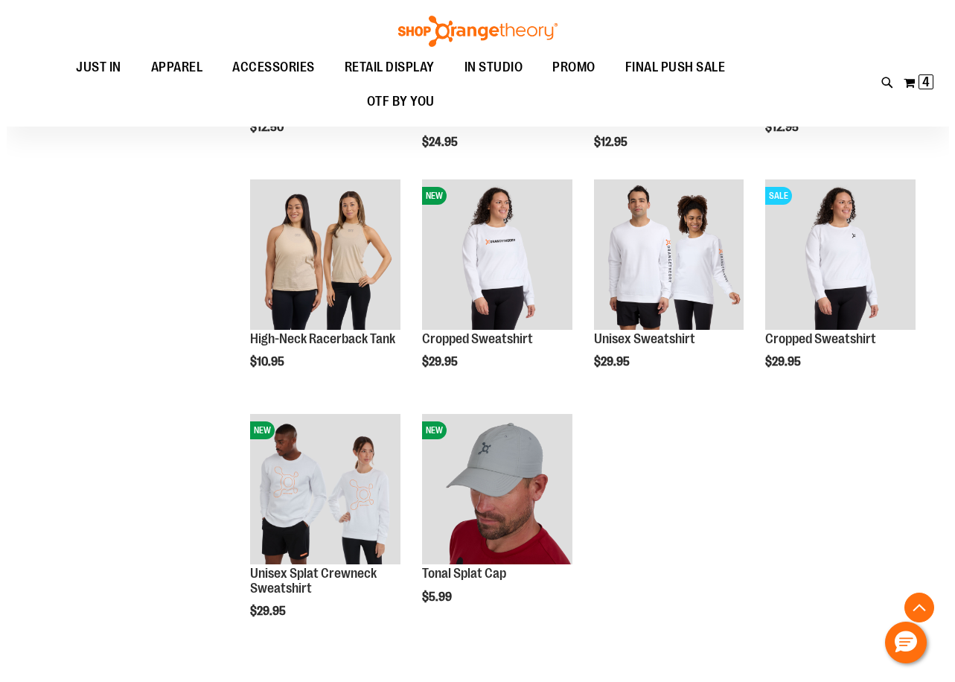
scroll to position [595, 0]
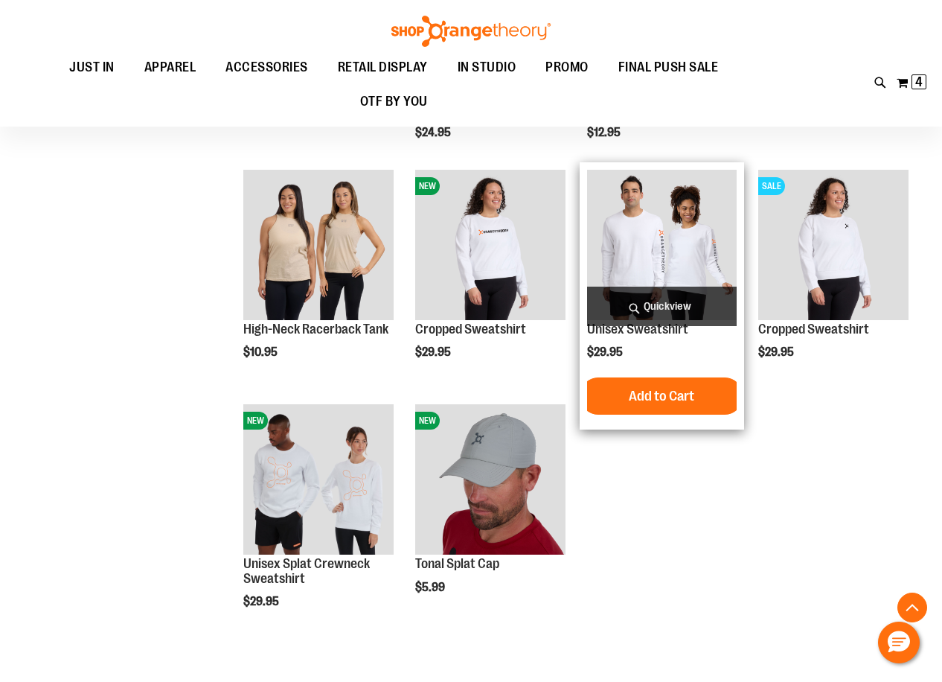
click at [685, 312] on span "Quickview" at bounding box center [662, 306] width 150 height 39
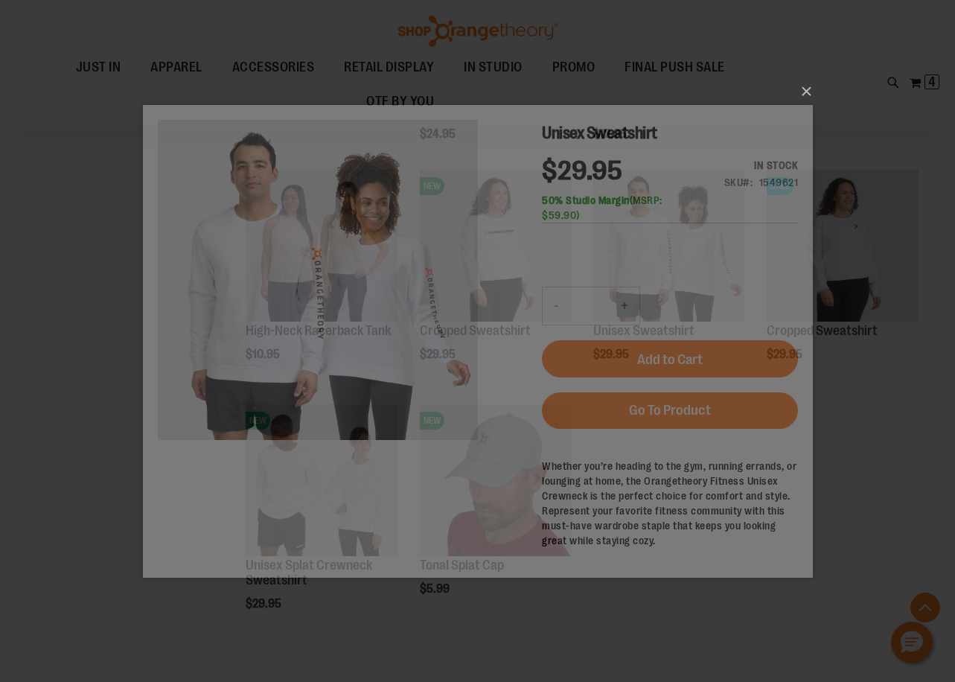
scroll to position [0, 0]
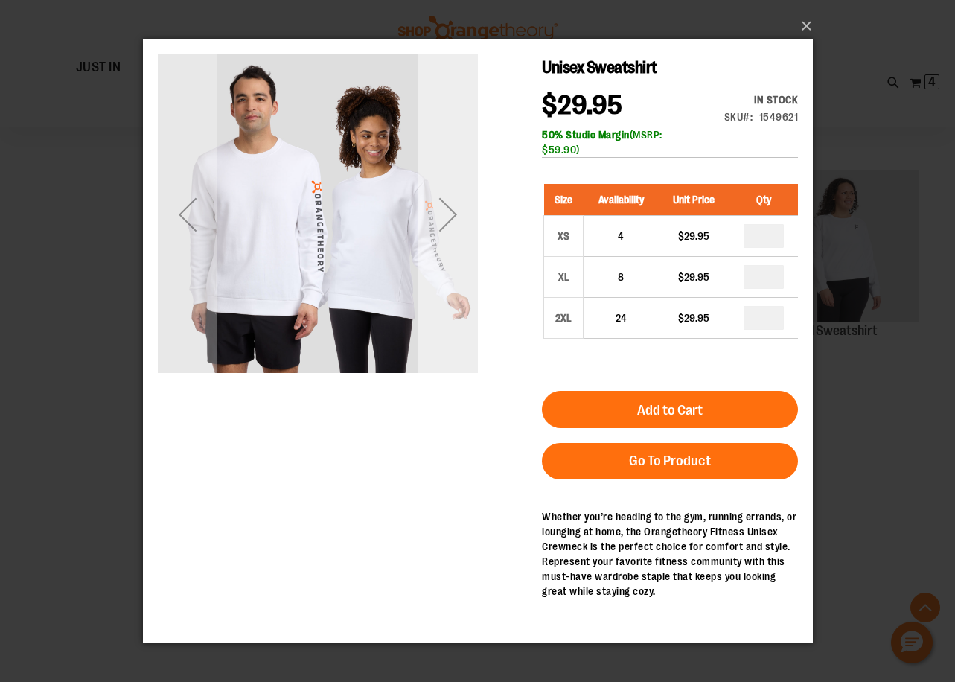
click at [434, 214] on div "Next" at bounding box center [448, 214] width 60 height 60
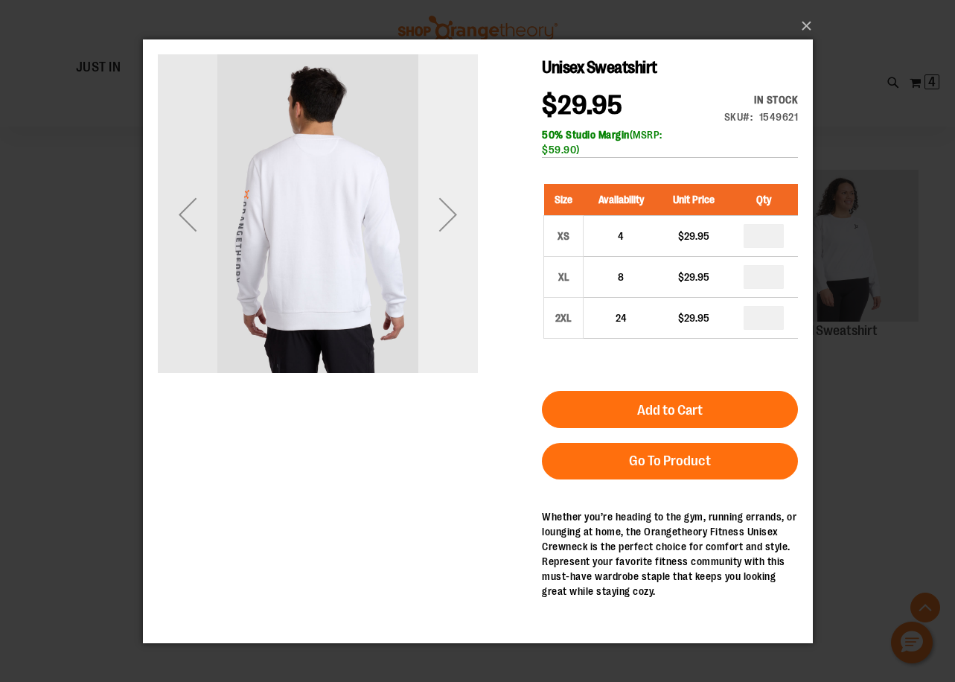
click at [434, 214] on div "Next" at bounding box center [448, 214] width 60 height 60
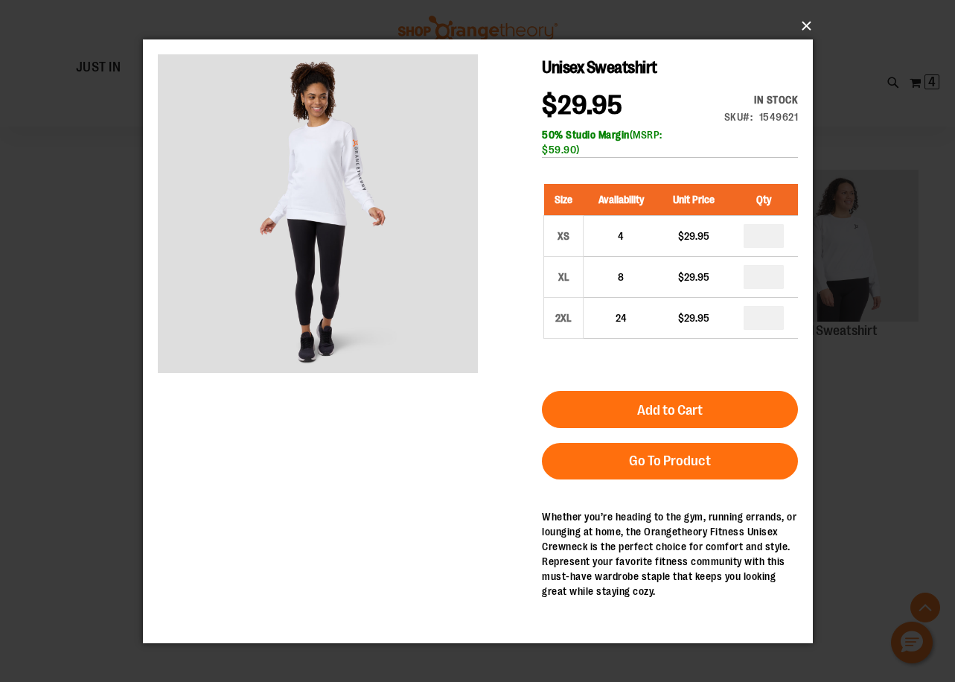
click at [811, 25] on button "×" at bounding box center [482, 26] width 670 height 33
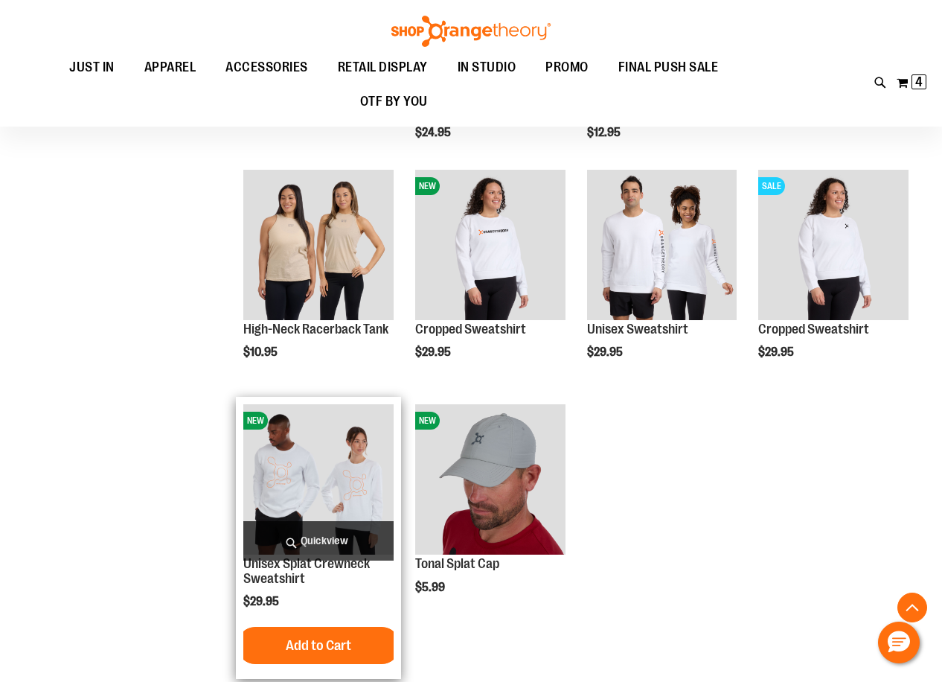
click at [292, 544] on span "Quickview" at bounding box center [318, 540] width 150 height 39
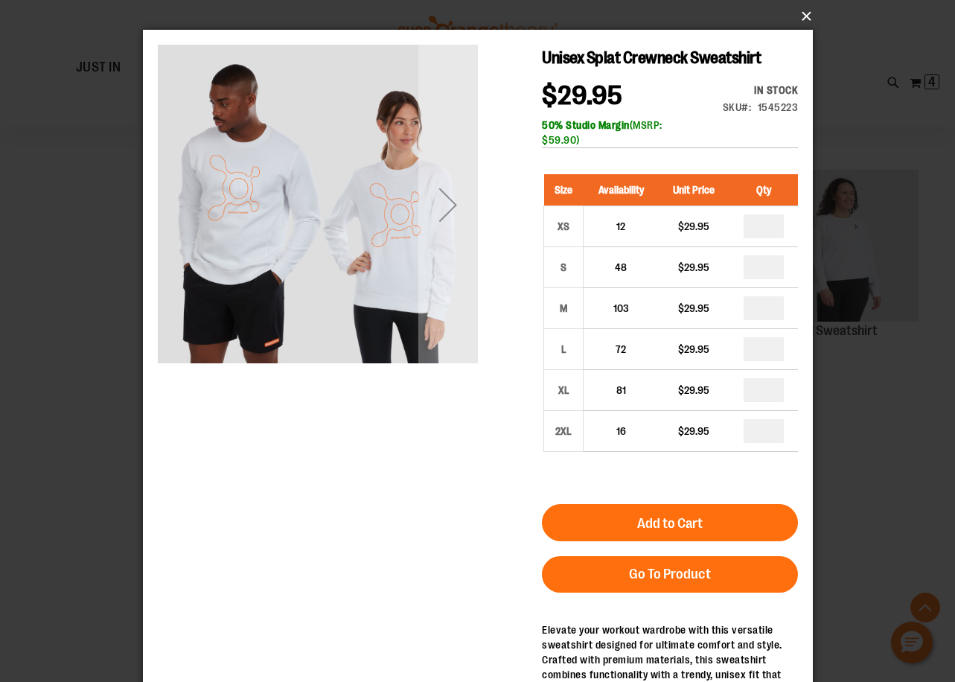
click at [810, 22] on button "×" at bounding box center [482, 16] width 670 height 33
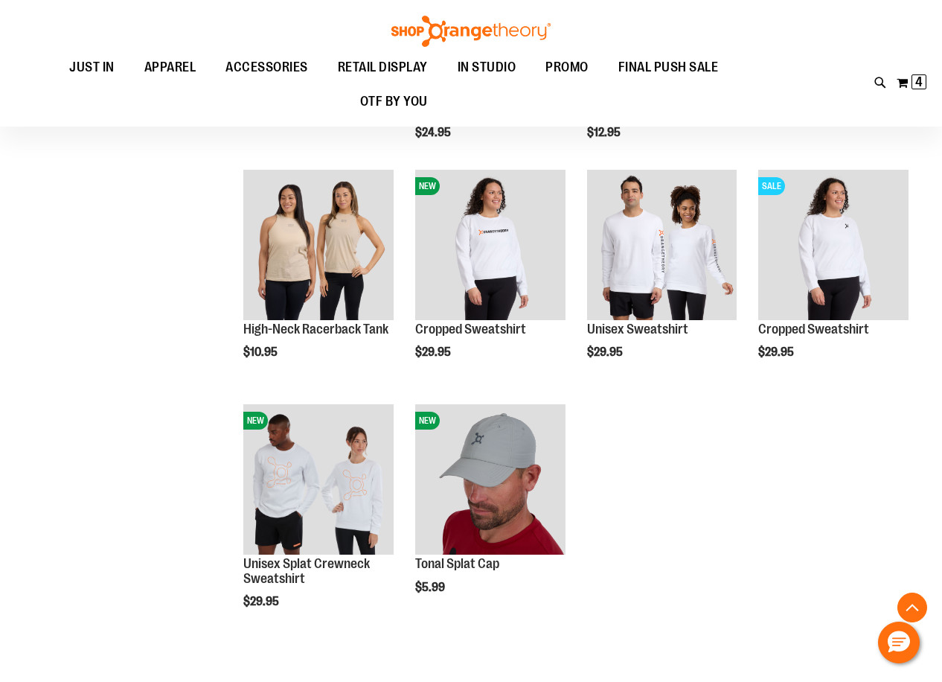
click at [53, 225] on div "**********" at bounding box center [471, 176] width 890 height 1089
